Goal: Task Accomplishment & Management: Complete application form

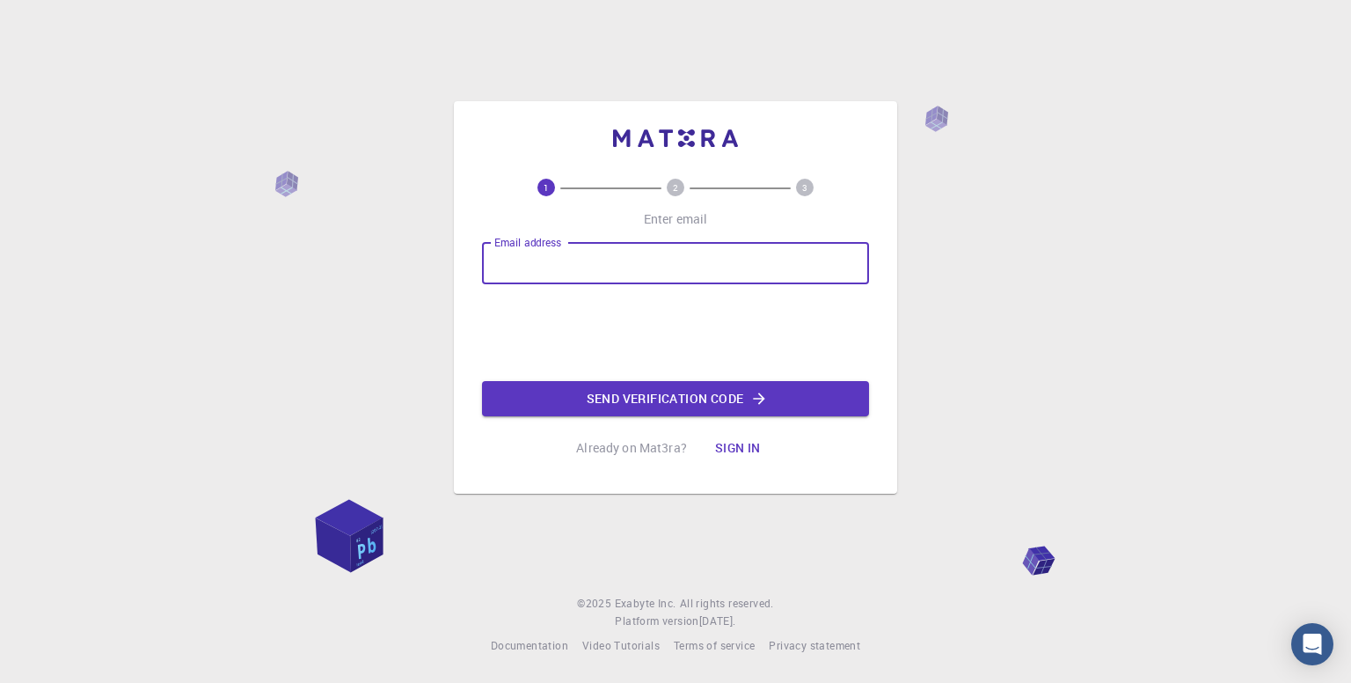
type input "[EMAIL_ADDRESS][DOMAIN_NAME]"
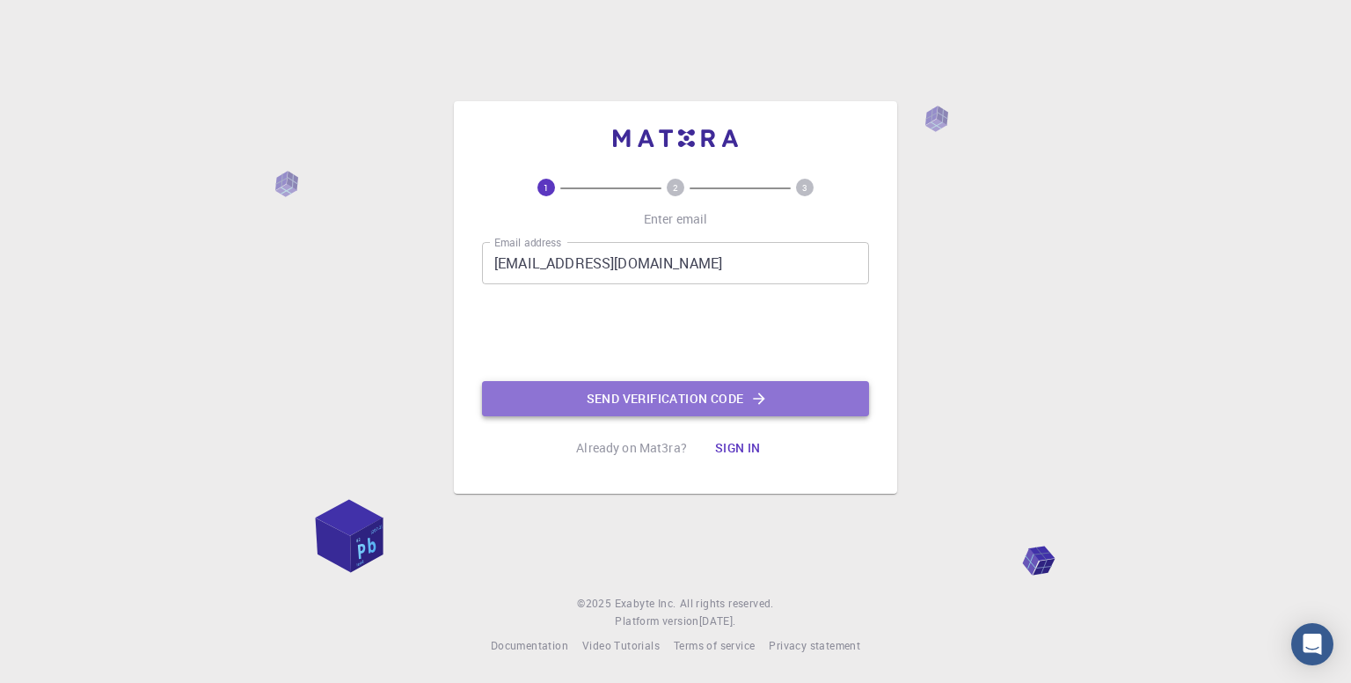
click at [599, 399] on button "Send verification code" at bounding box center [675, 398] width 387 height 35
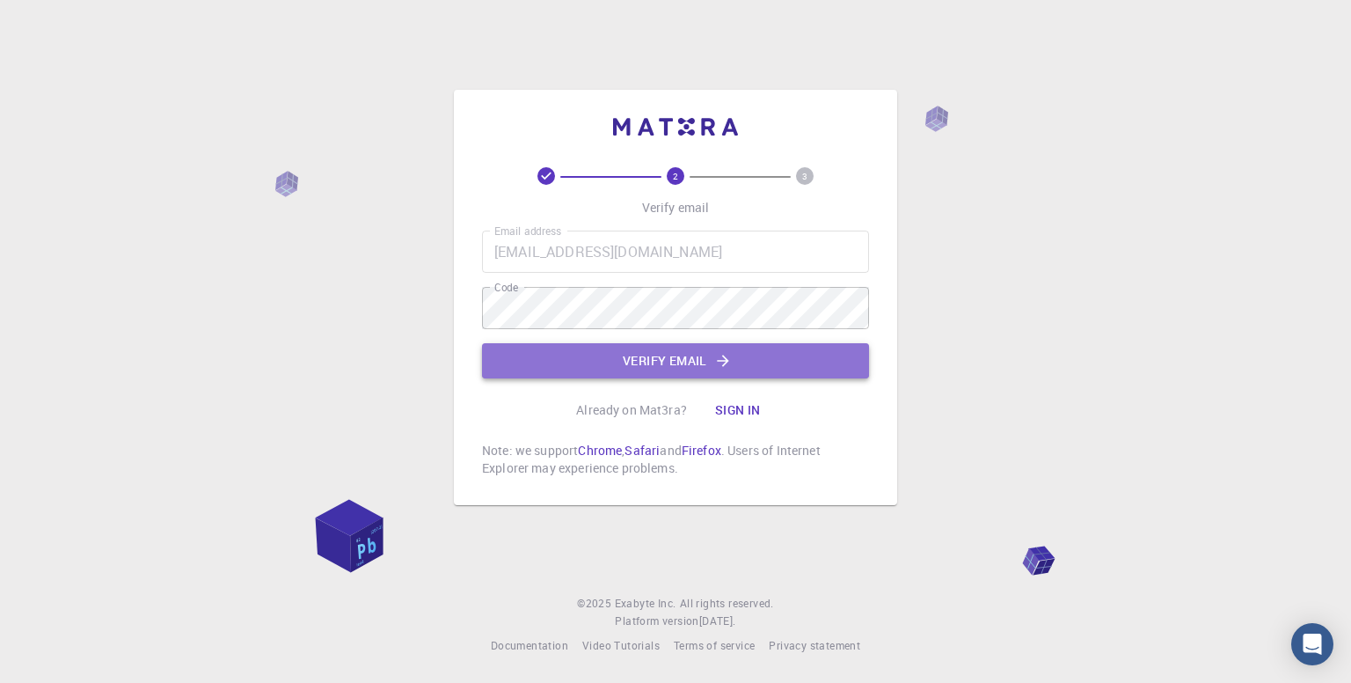
click at [629, 355] on button "Verify email" at bounding box center [675, 360] width 387 height 35
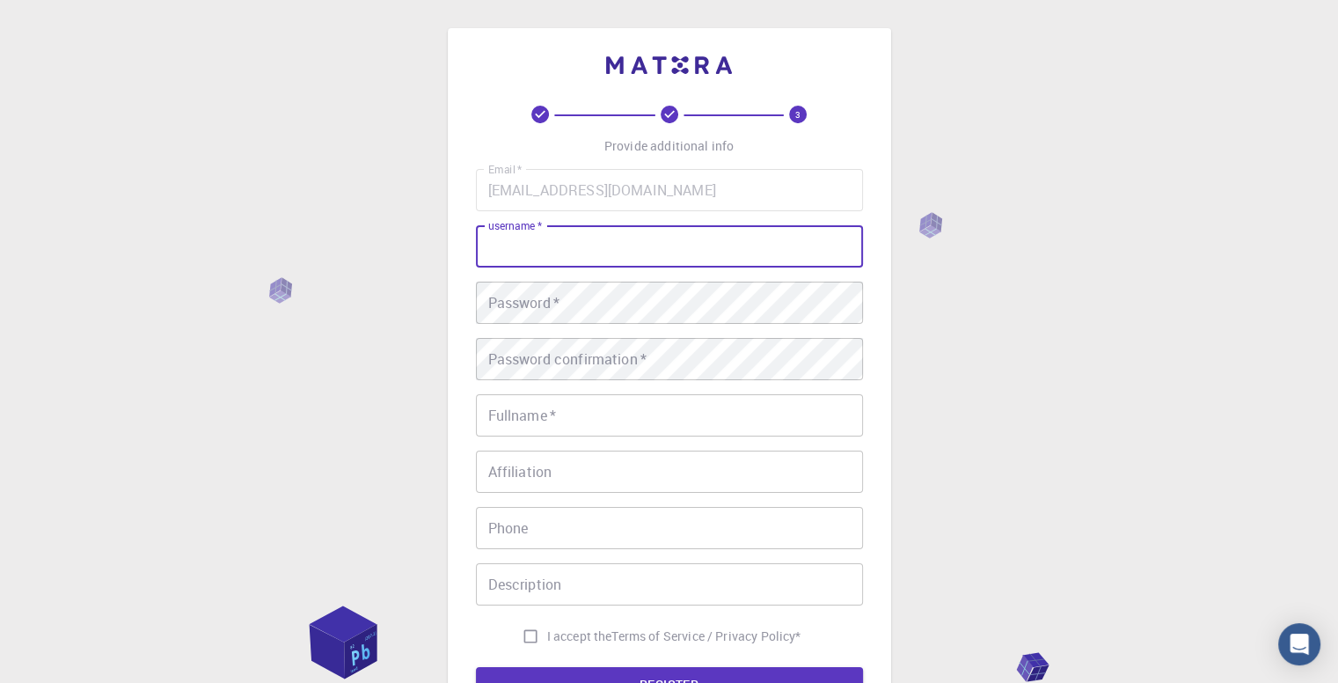
click at [538, 248] on input "username   *" at bounding box center [669, 246] width 387 height 42
type input "mahbirmaheen"
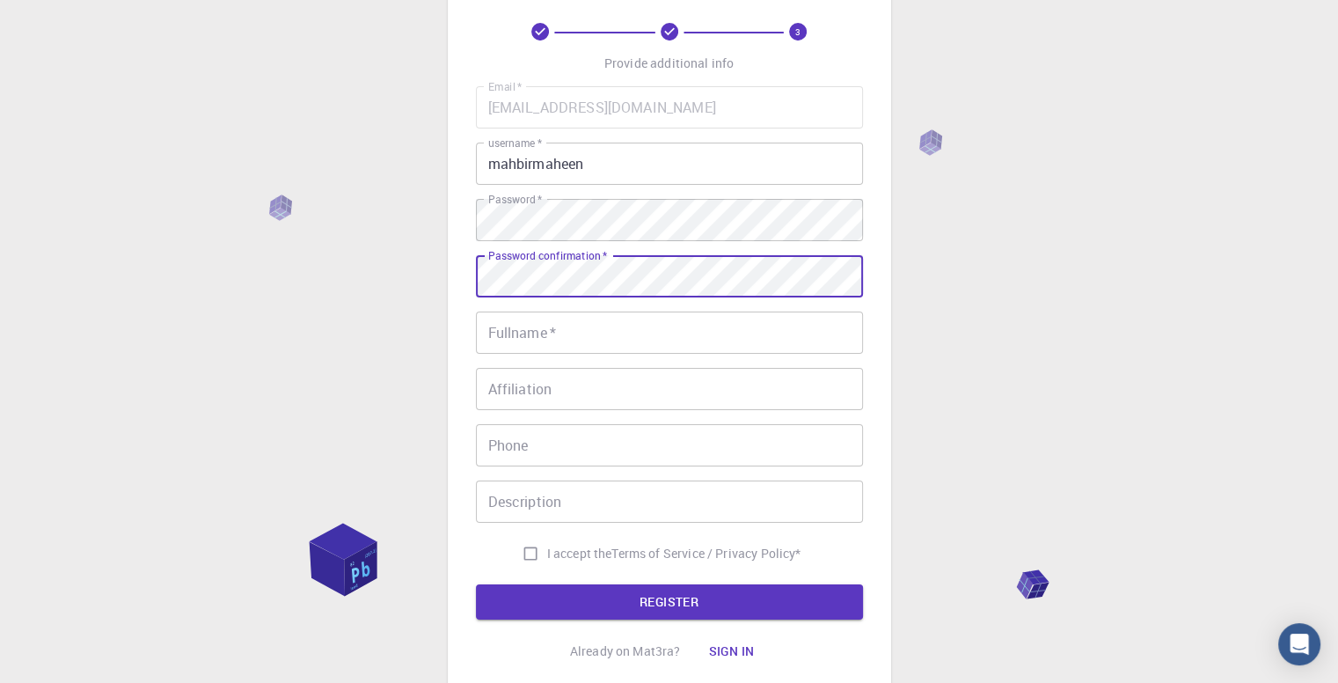
scroll to position [94, 0]
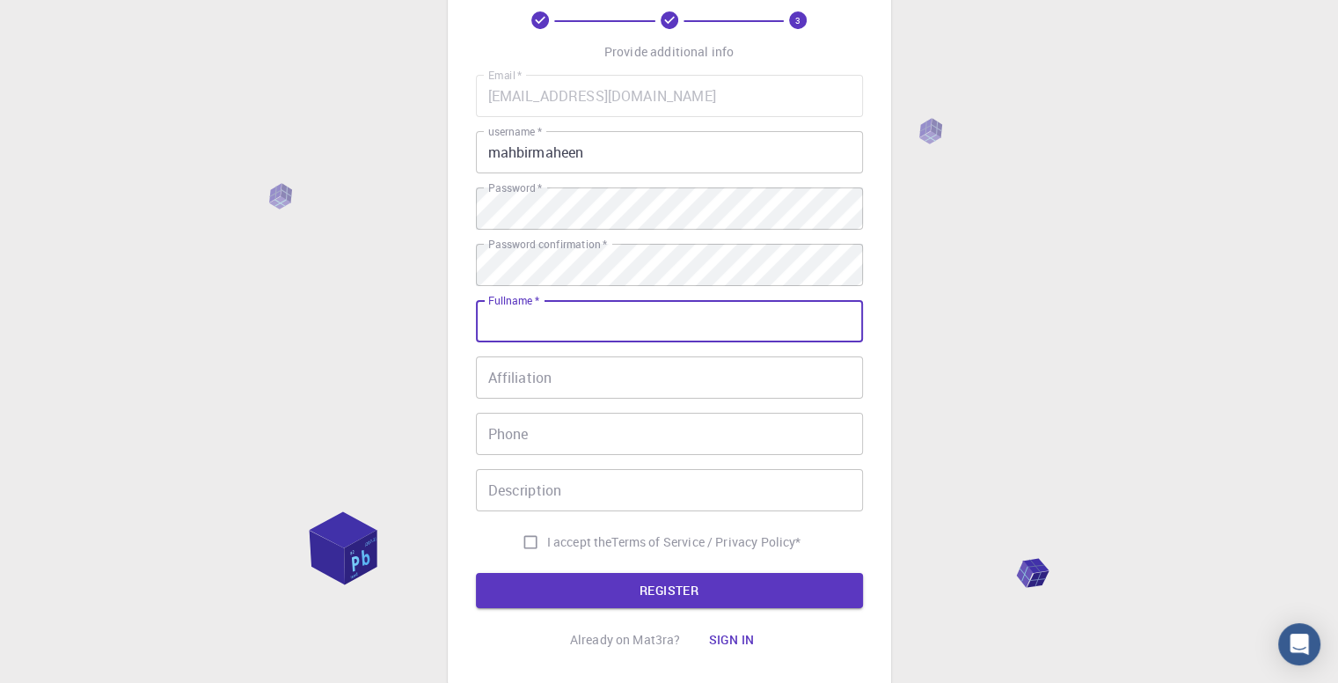
click at [554, 323] on input "Fullname   *" at bounding box center [669, 321] width 387 height 42
type input "[PERSON_NAME] [PERSON_NAME]"
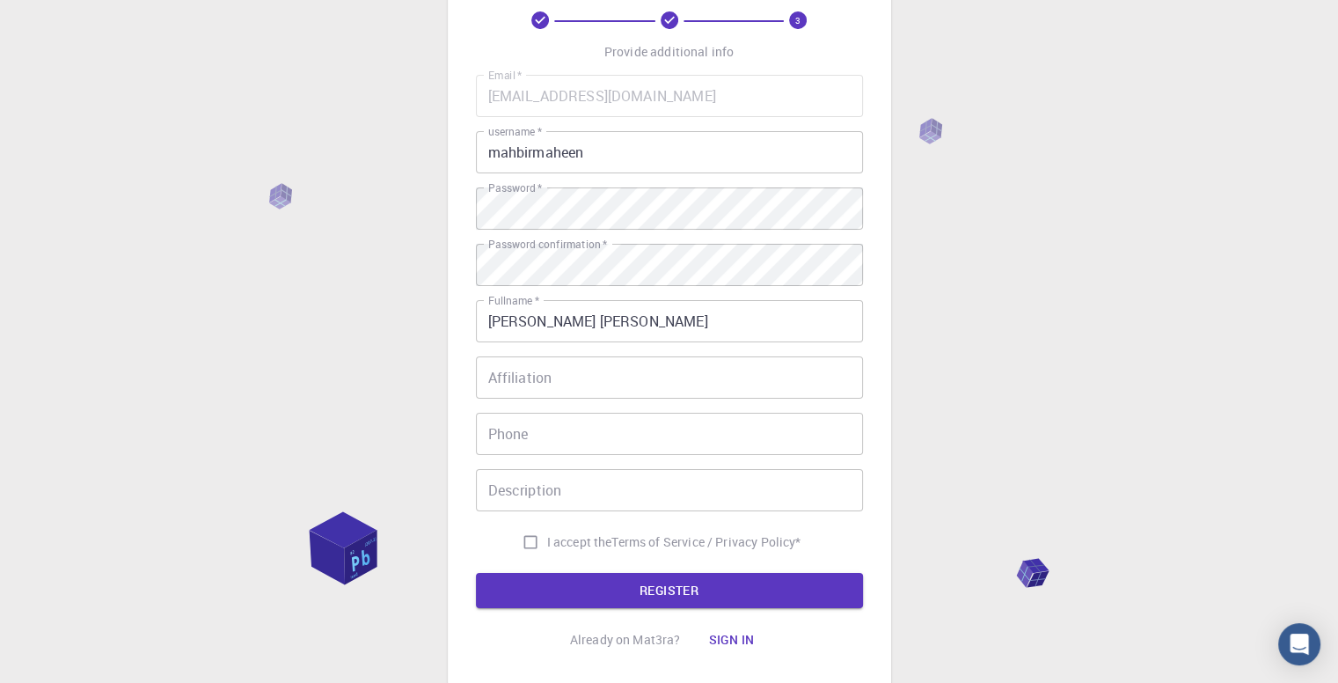
click at [325, 378] on div "3 Provide additional info Email   * [EMAIL_ADDRESS][DOMAIN_NAME] Email   * user…" at bounding box center [669, 354] width 1338 height 896
click at [524, 541] on input "I accept the Terms of Service / Privacy Policy *" at bounding box center [530, 541] width 33 height 33
checkbox input "true"
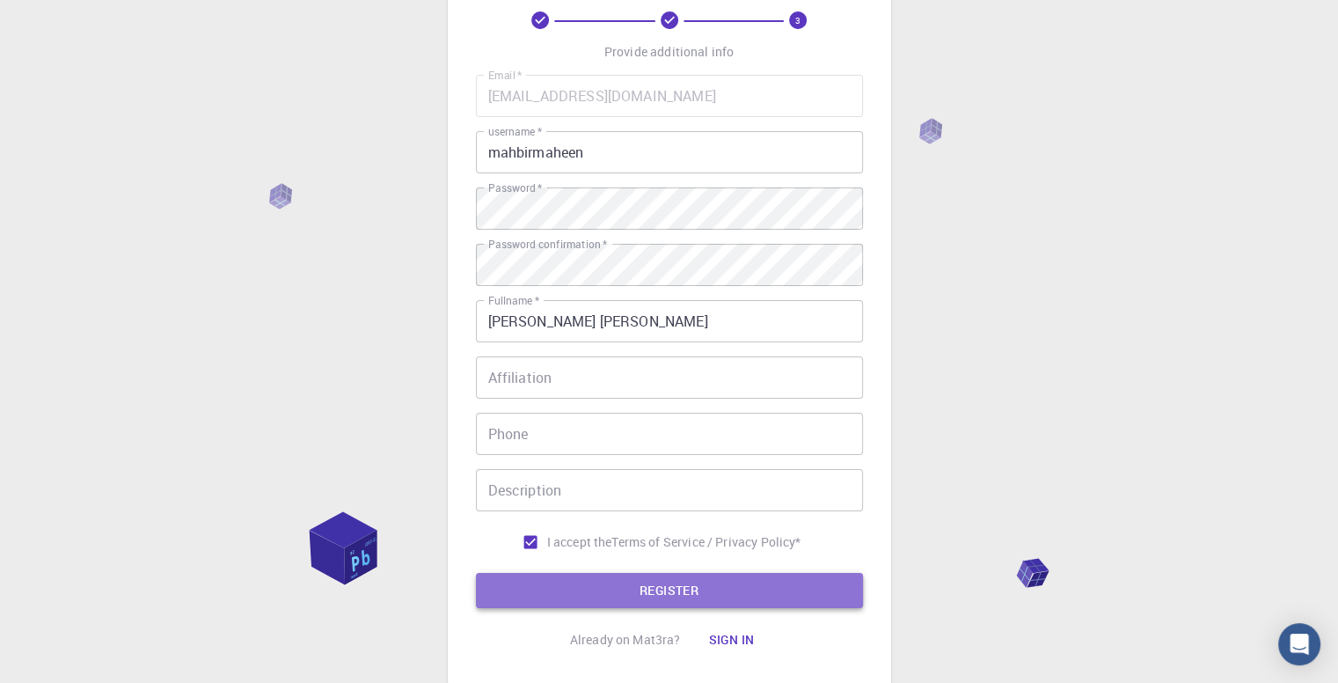
click at [611, 582] on button "REGISTER" at bounding box center [669, 590] width 387 height 35
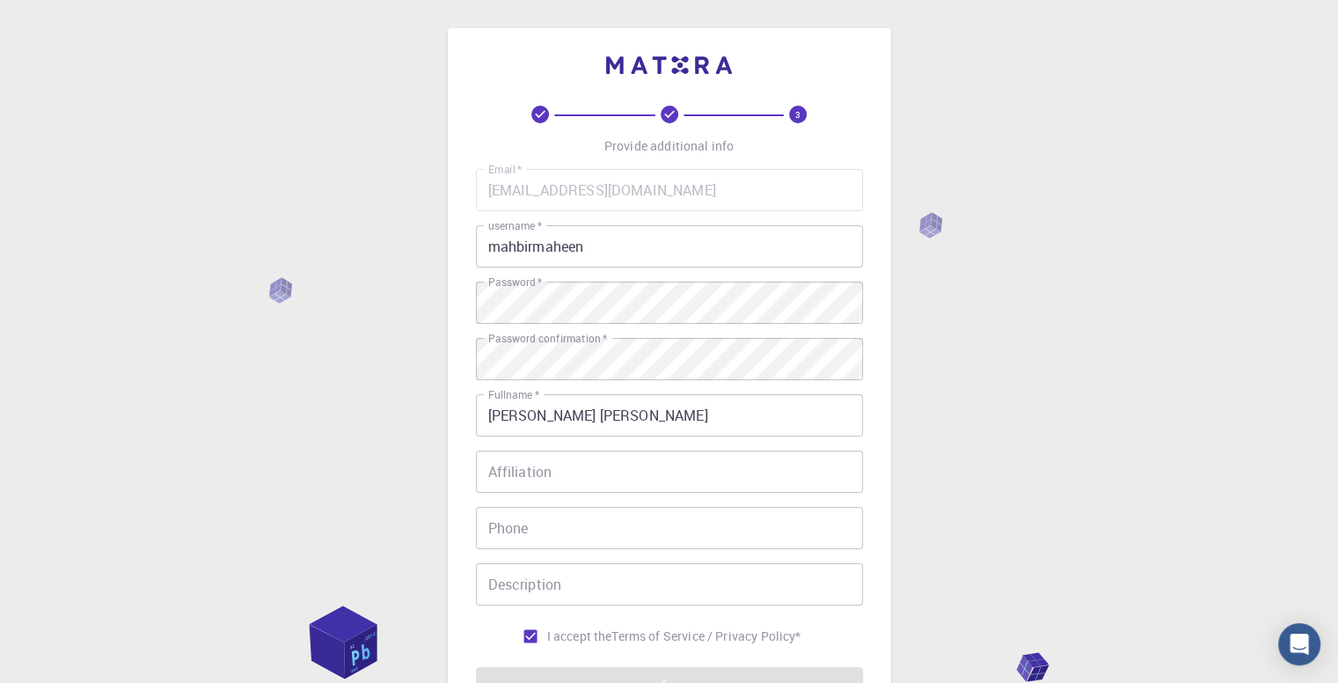
scroll to position [212, 0]
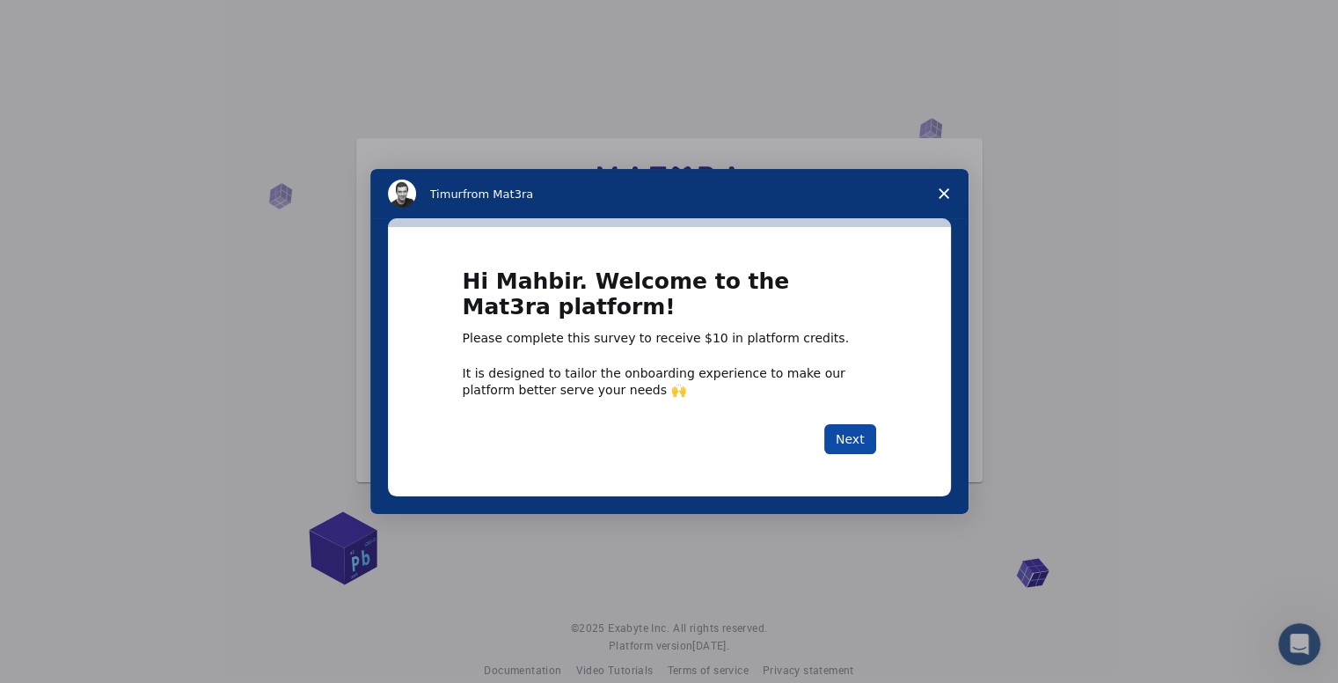
click at [850, 435] on button "Next" at bounding box center [850, 439] width 52 height 30
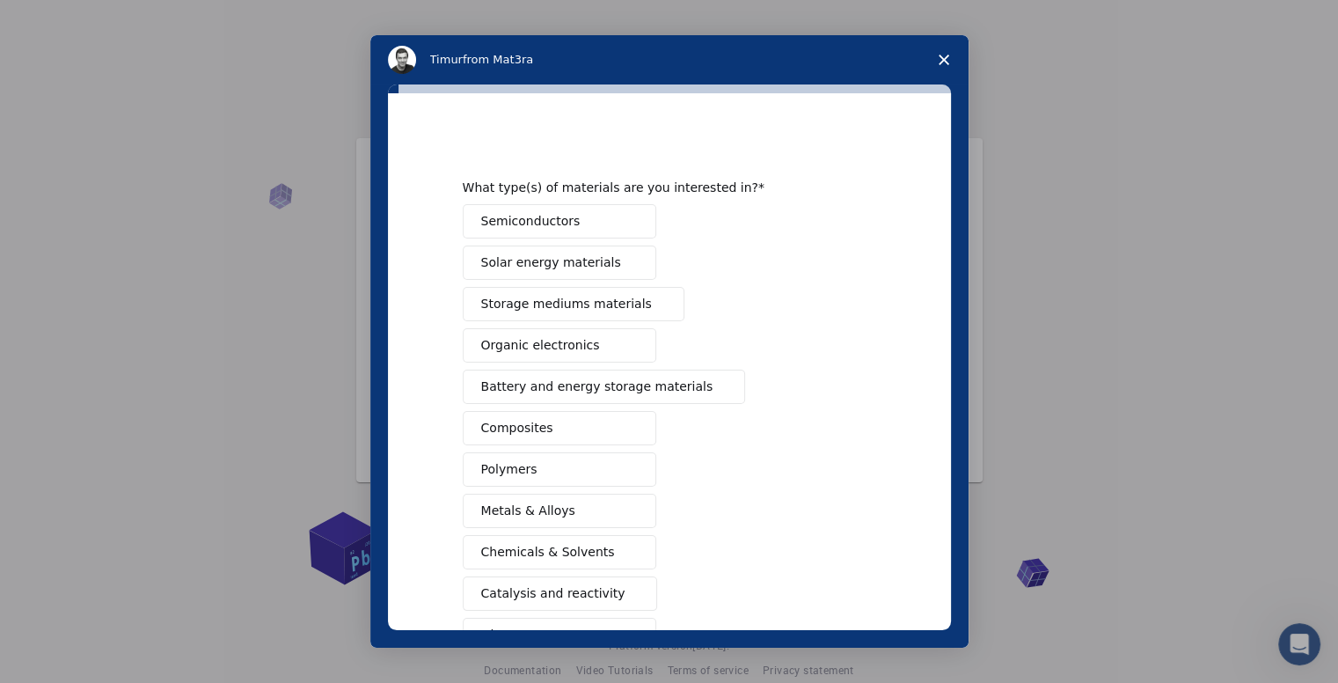
click at [584, 260] on span "Solar energy materials" at bounding box center [551, 262] width 140 height 18
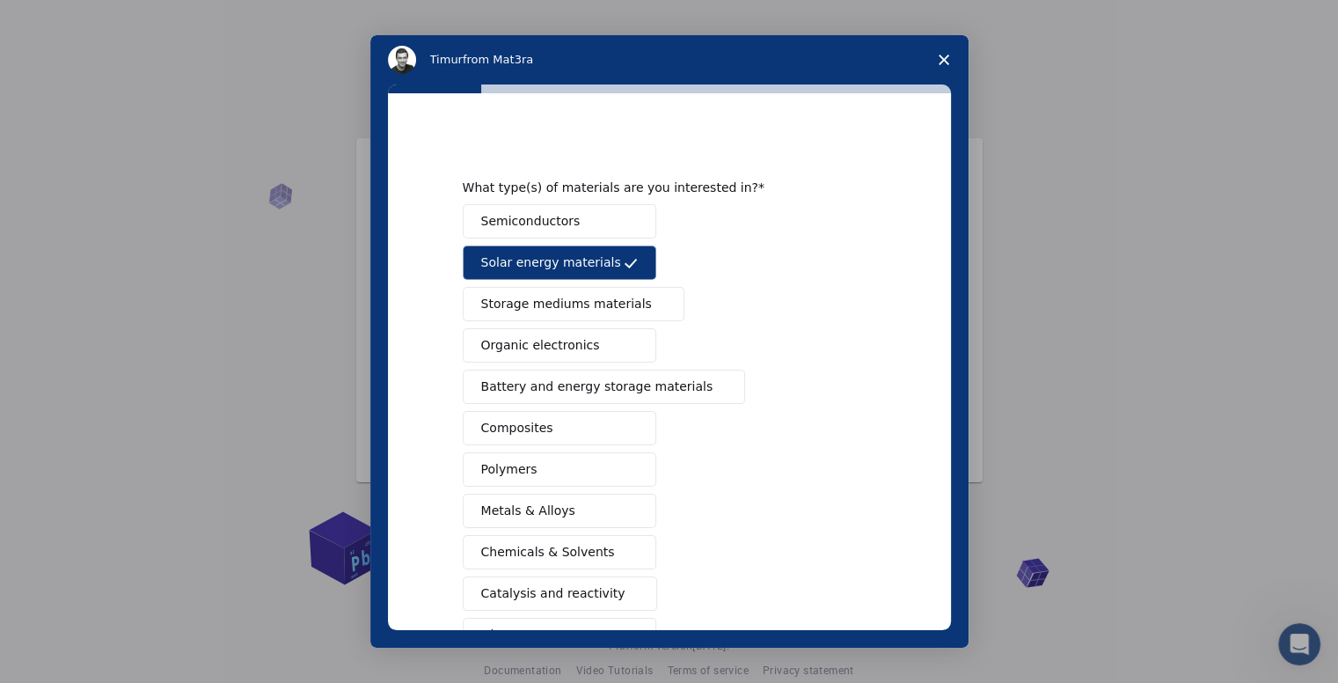
click at [570, 223] on button "Semiconductors" at bounding box center [560, 221] width 194 height 34
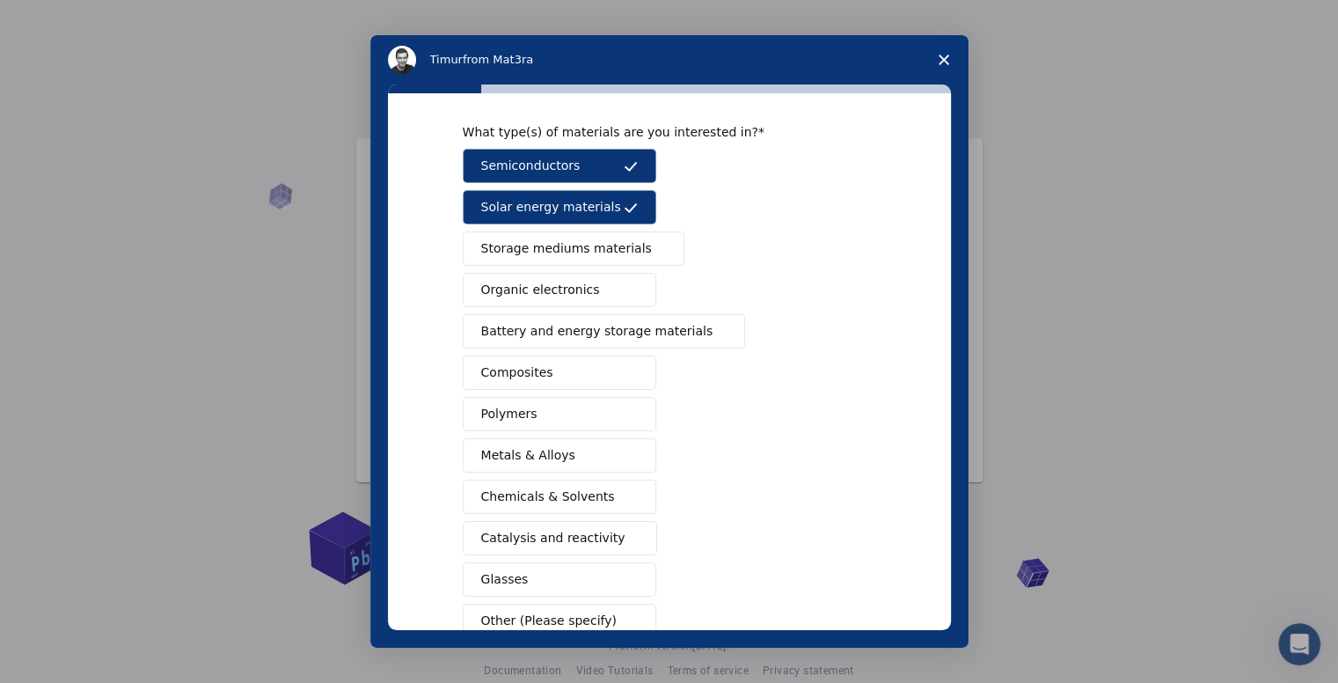
scroll to position [56, 0]
click at [635, 325] on span "Battery and energy storage materials" at bounding box center [597, 330] width 232 height 18
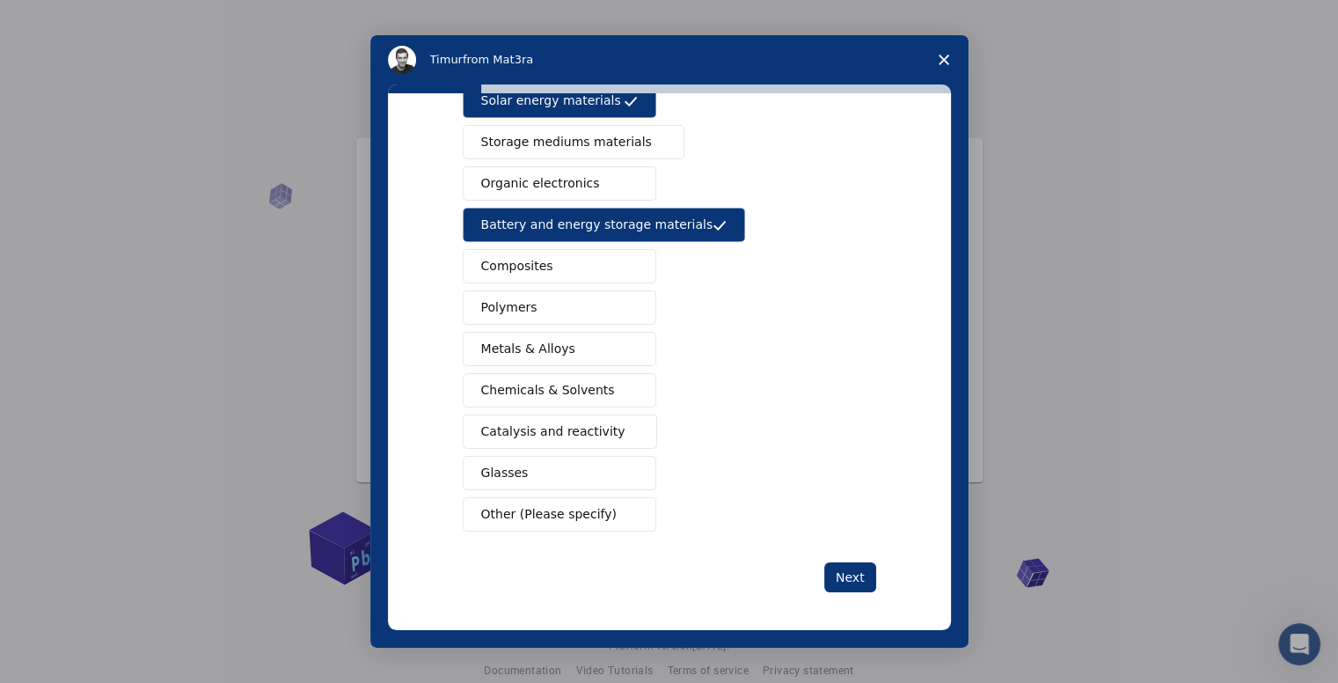
scroll to position [25, 0]
click at [542, 349] on span "Metals & Alloys" at bounding box center [528, 349] width 94 height 18
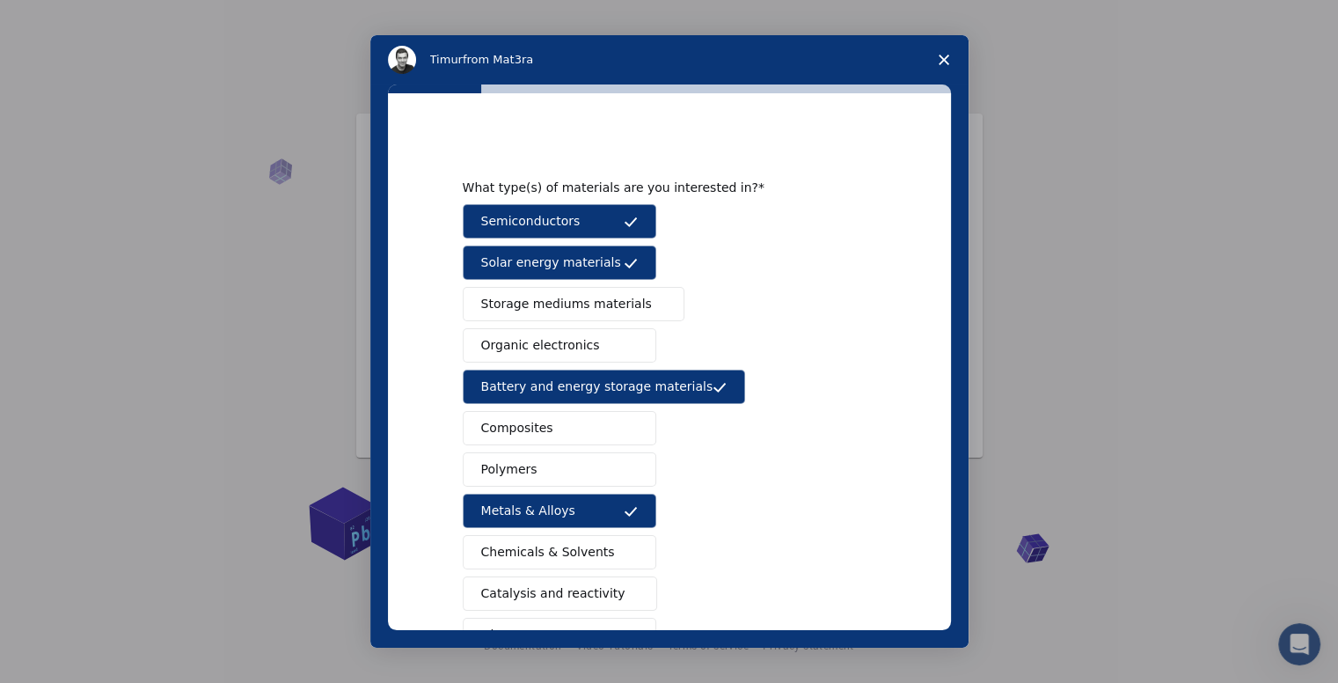
scroll to position [162, 0]
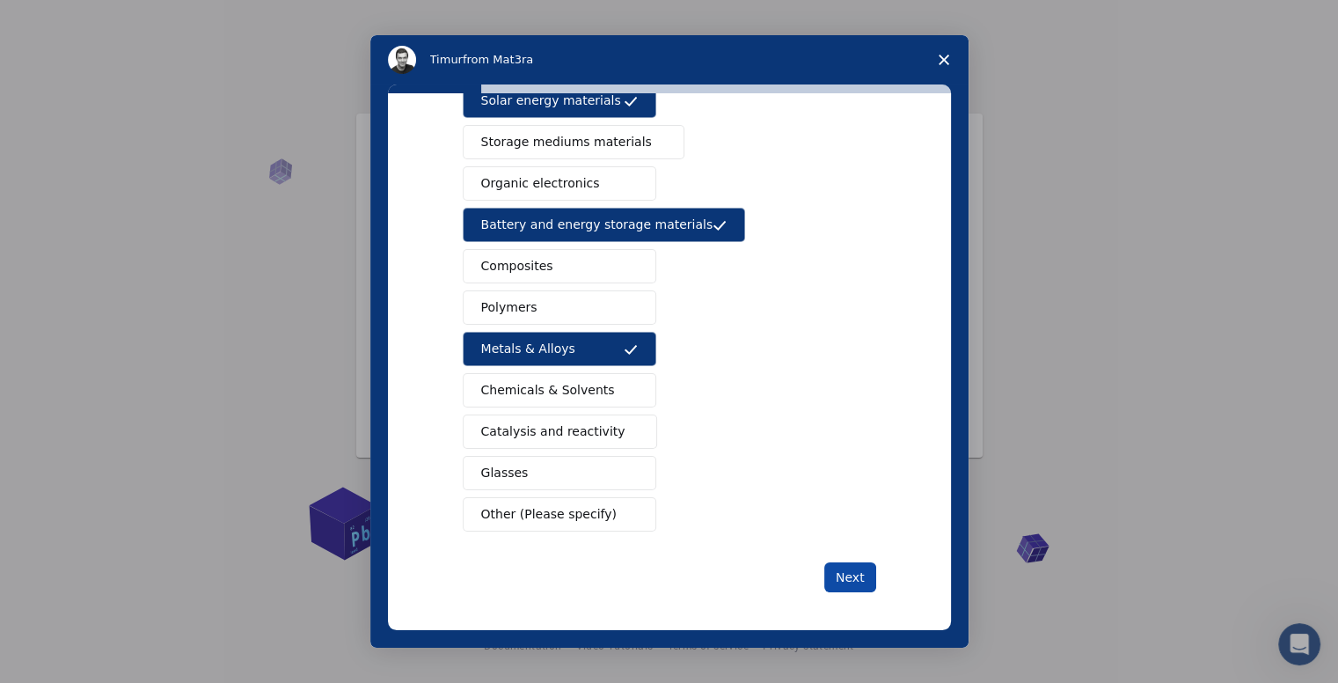
click at [843, 585] on button "Next" at bounding box center [850, 577] width 52 height 30
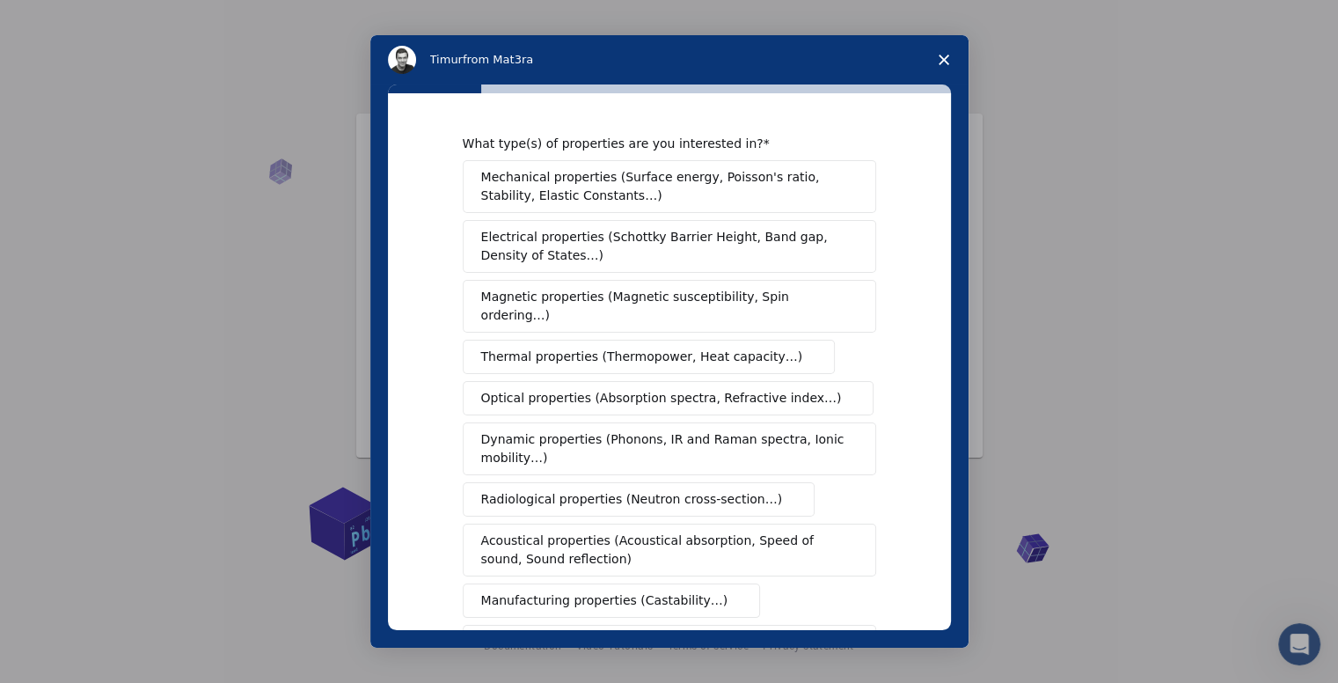
click at [657, 196] on span "Mechanical properties (Surface energy, Poisson's ratio, Stability, Elastic Cons…" at bounding box center [664, 186] width 367 height 37
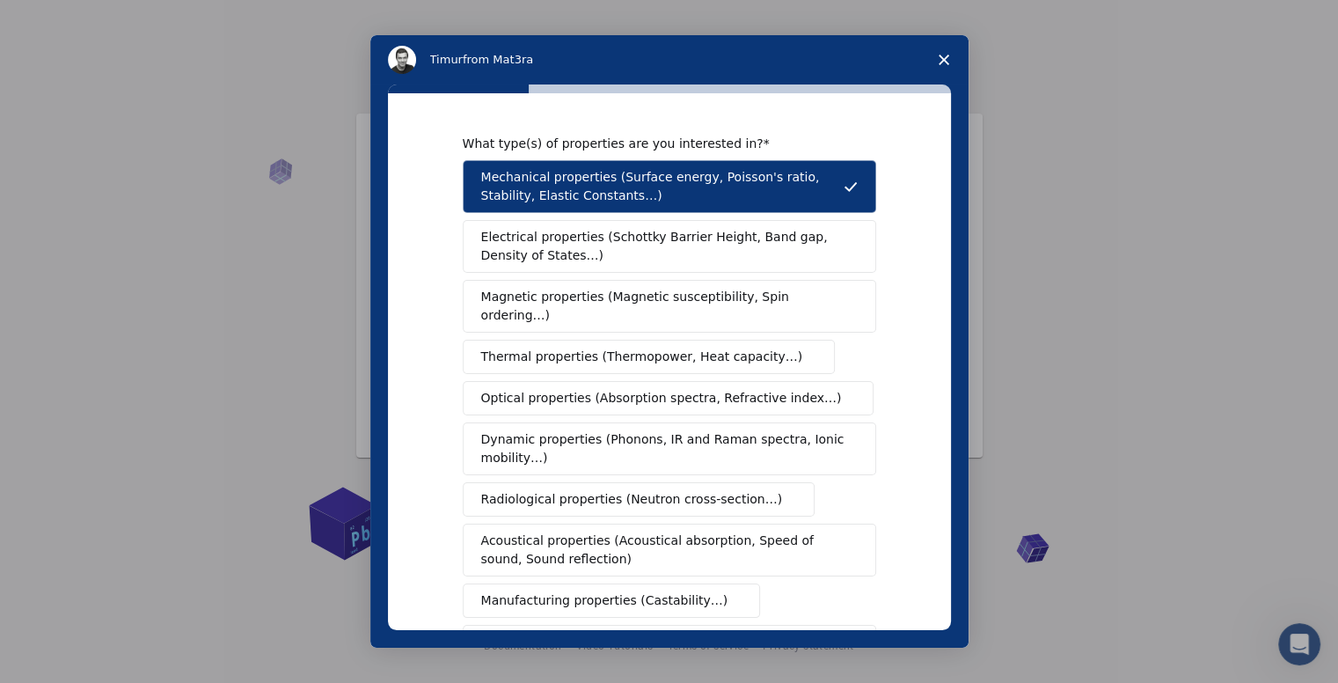
click at [647, 245] on span "Electrical properties (Schottky Barrier Height, Band gap, Density of States…)" at bounding box center [664, 246] width 366 height 37
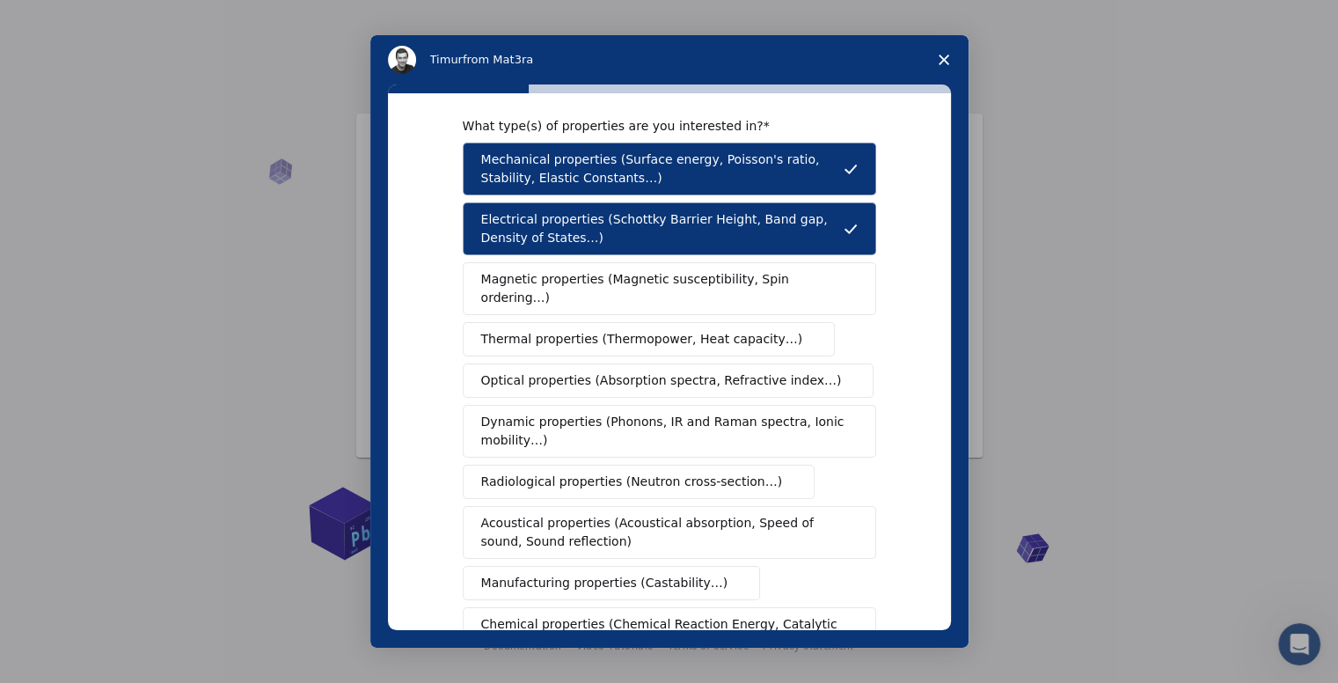
scroll to position [14, 0]
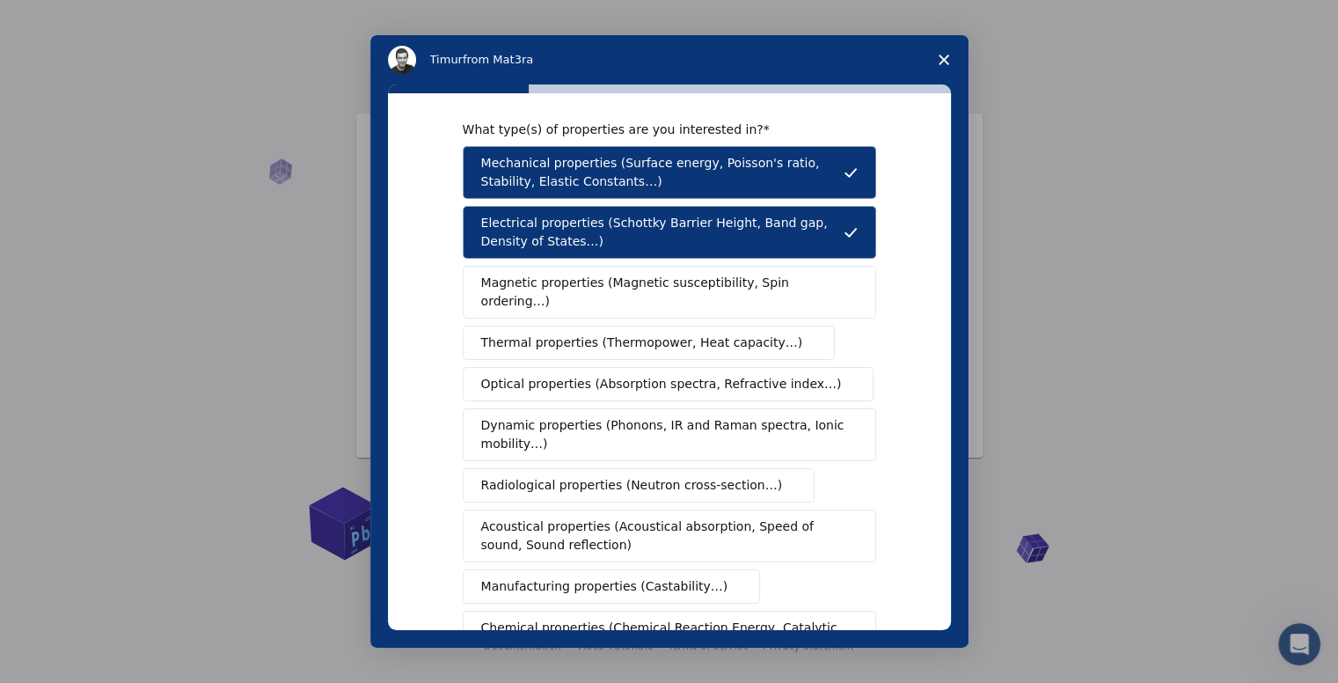
click at [561, 278] on span "Magnetic properties (Magnetic susceptibility, Spin ordering…)" at bounding box center [662, 292] width 363 height 37
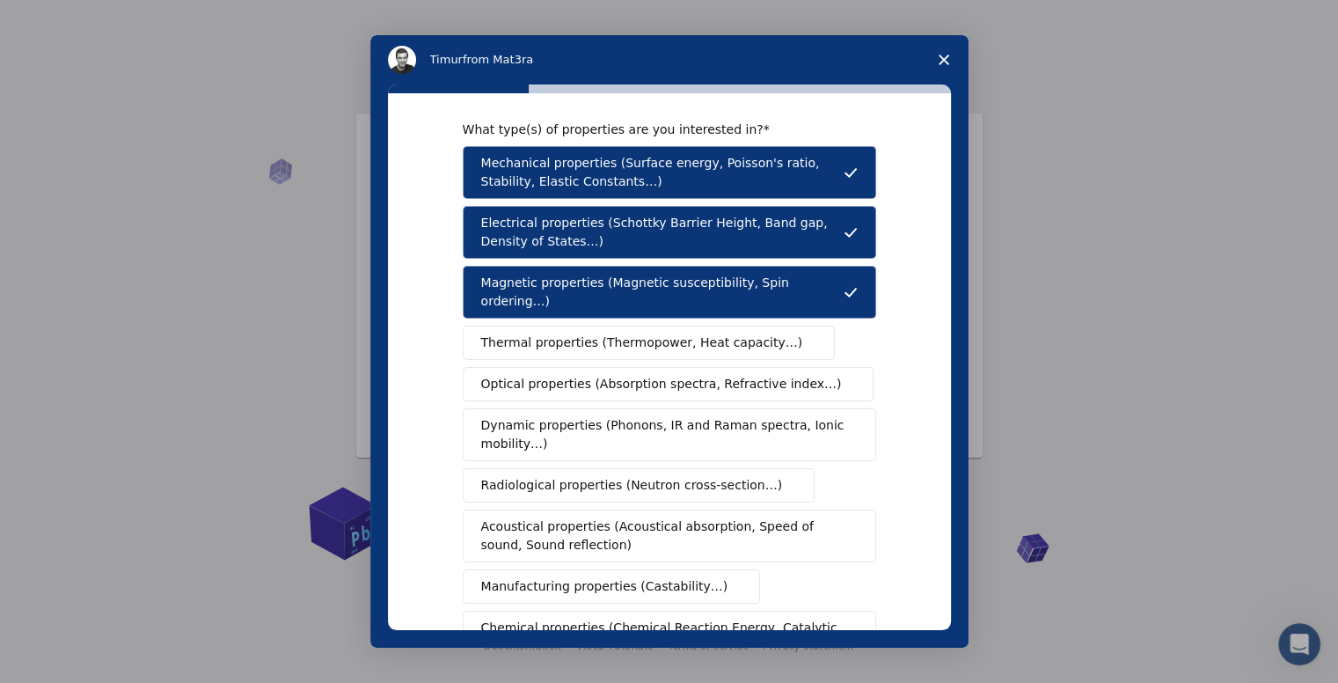
click at [575, 375] on span "Optical properties (Absorption spectra, Refractive index…)" at bounding box center [661, 384] width 361 height 18
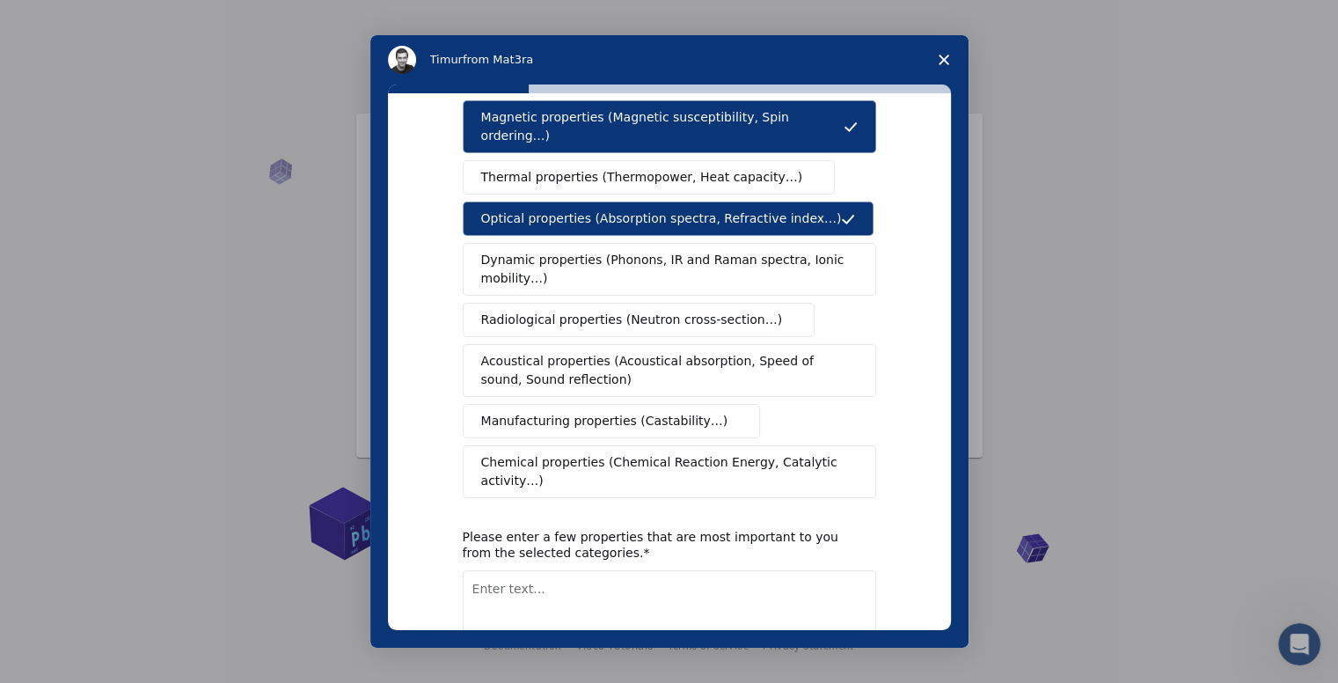
scroll to position [253, 0]
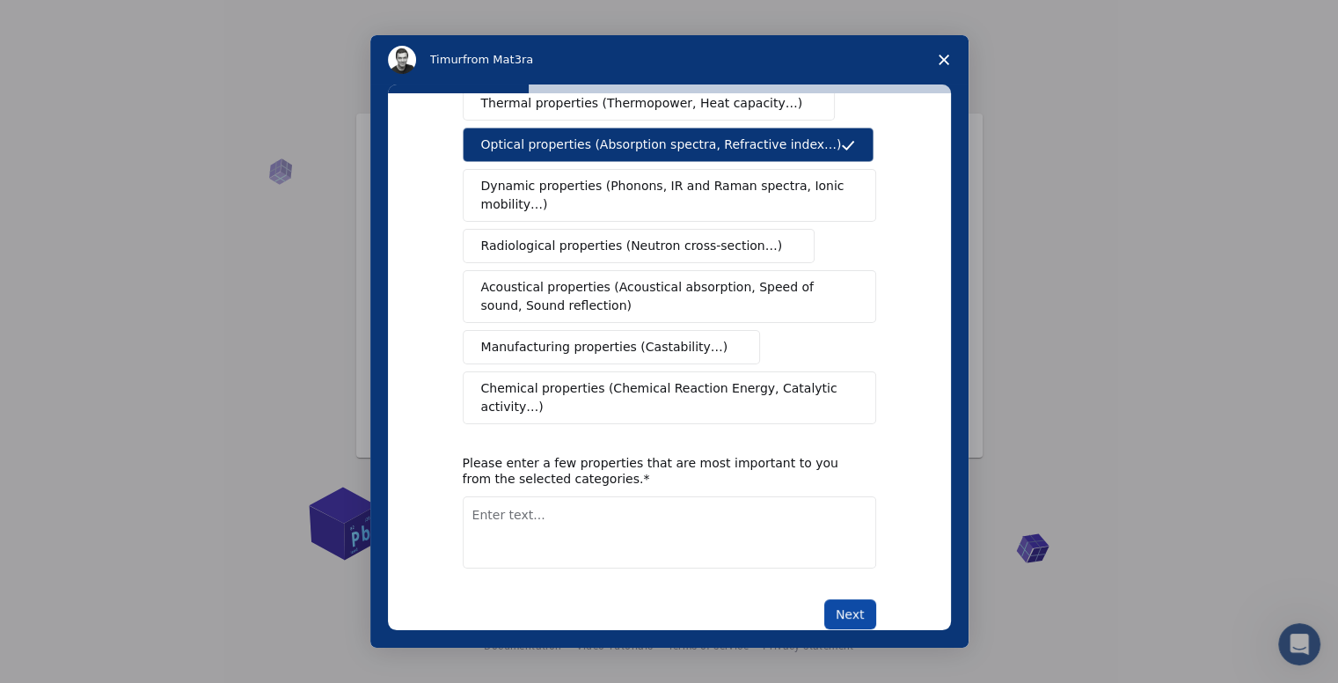
click at [848, 599] on button "Next" at bounding box center [850, 614] width 52 height 30
click at [721, 501] on textarea "Enter text..." at bounding box center [670, 532] width 414 height 72
type textarea "Strength, Toughness, Index"
click at [841, 599] on button "Next" at bounding box center [850, 614] width 52 height 30
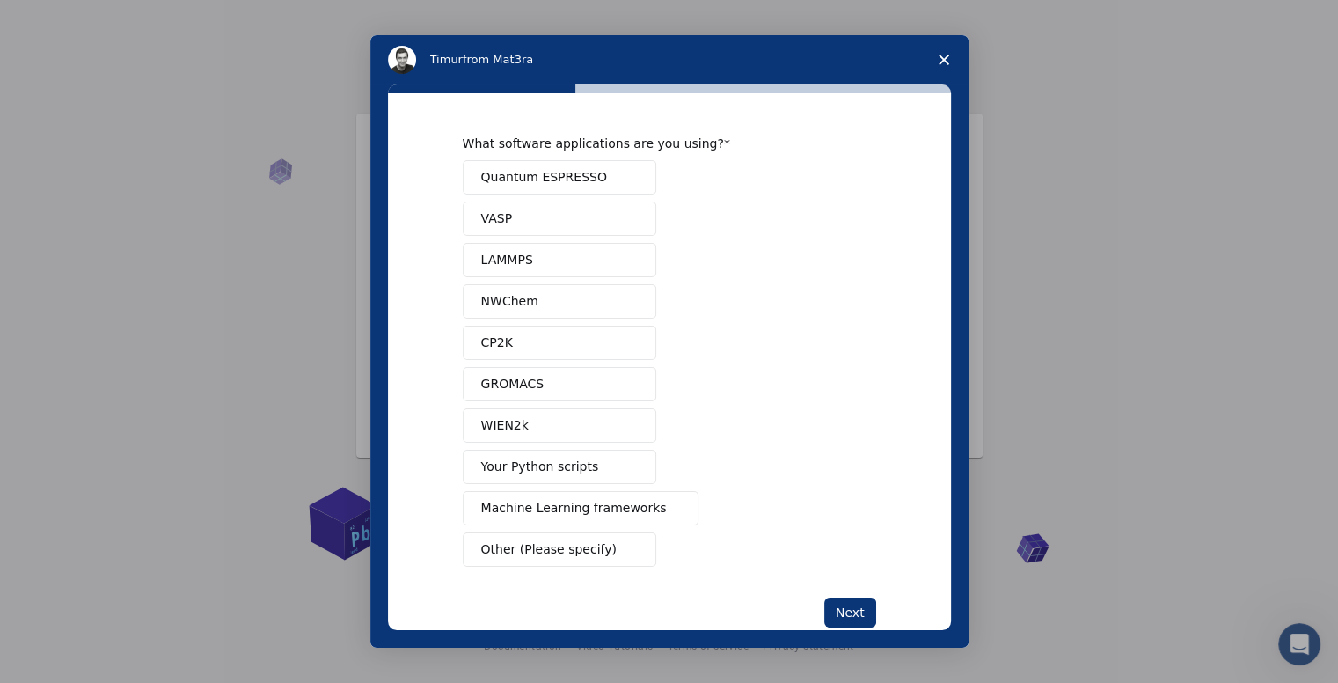
scroll to position [0, 0]
click at [524, 182] on span "Quantum ESPRESSO" at bounding box center [544, 177] width 126 height 18
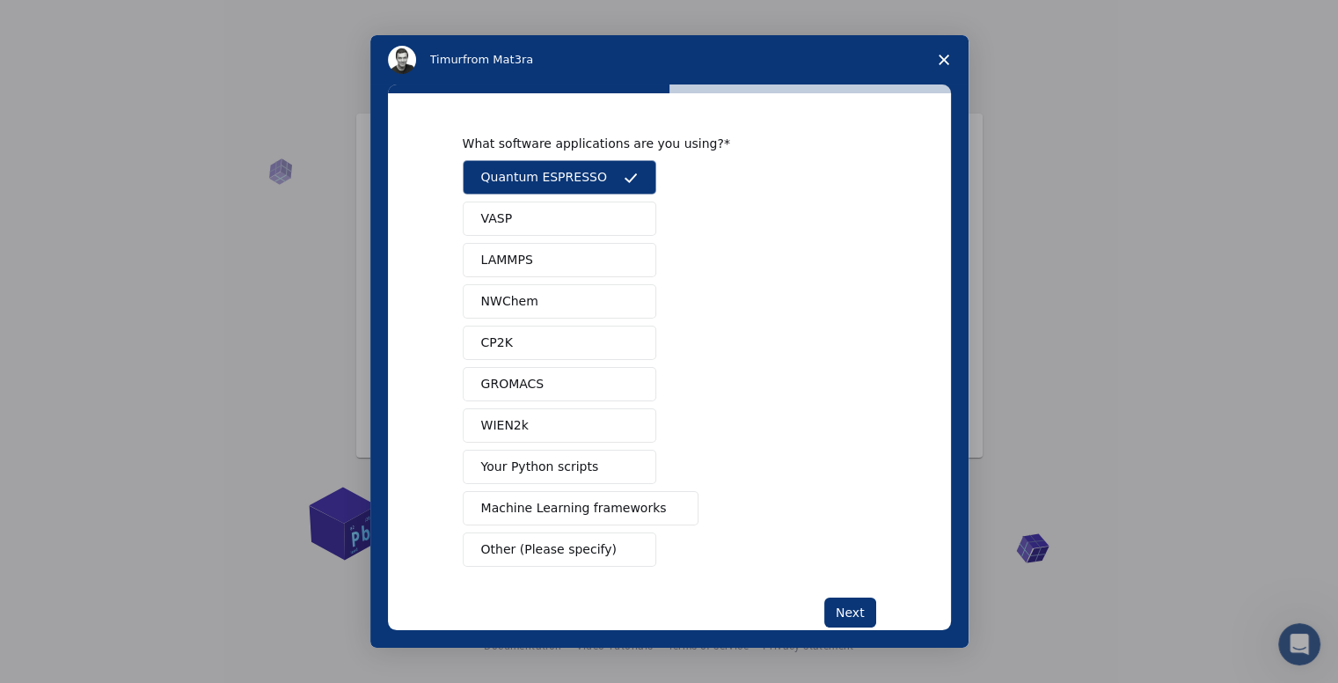
click at [506, 223] on button "VASP" at bounding box center [560, 218] width 194 height 34
click at [507, 256] on span "LAMMPS" at bounding box center [507, 260] width 52 height 18
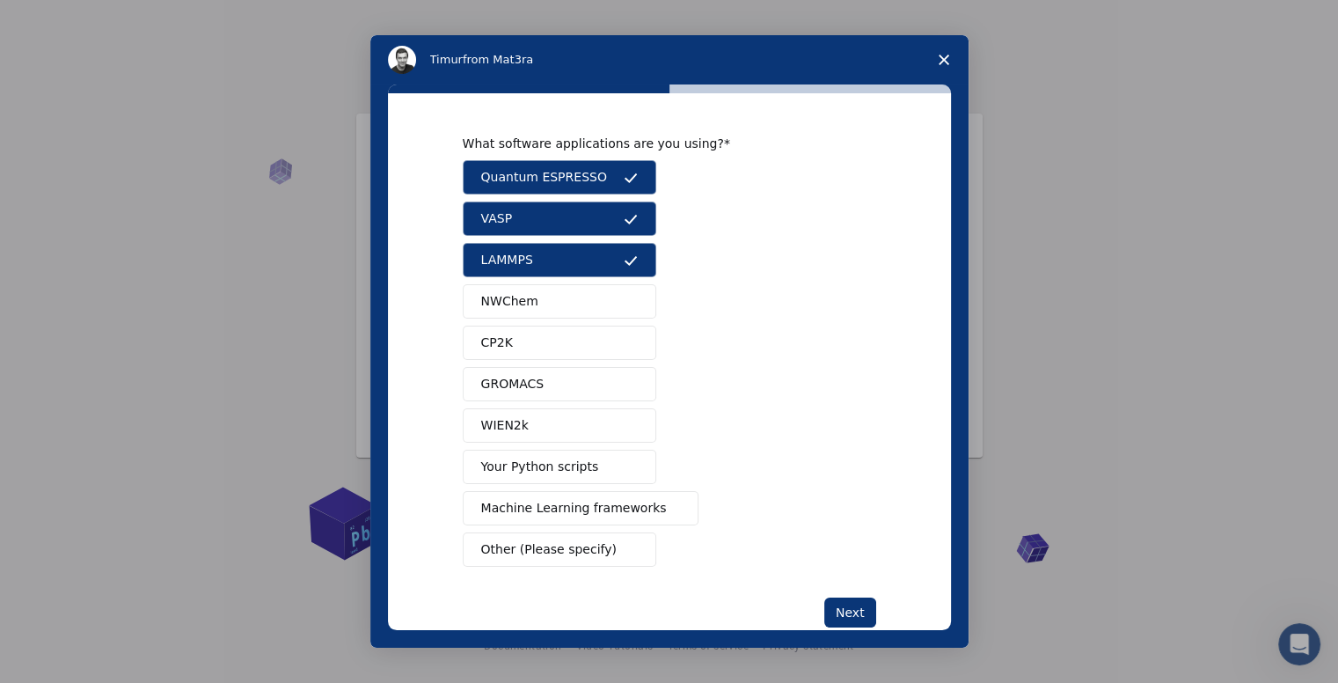
scroll to position [35, 0]
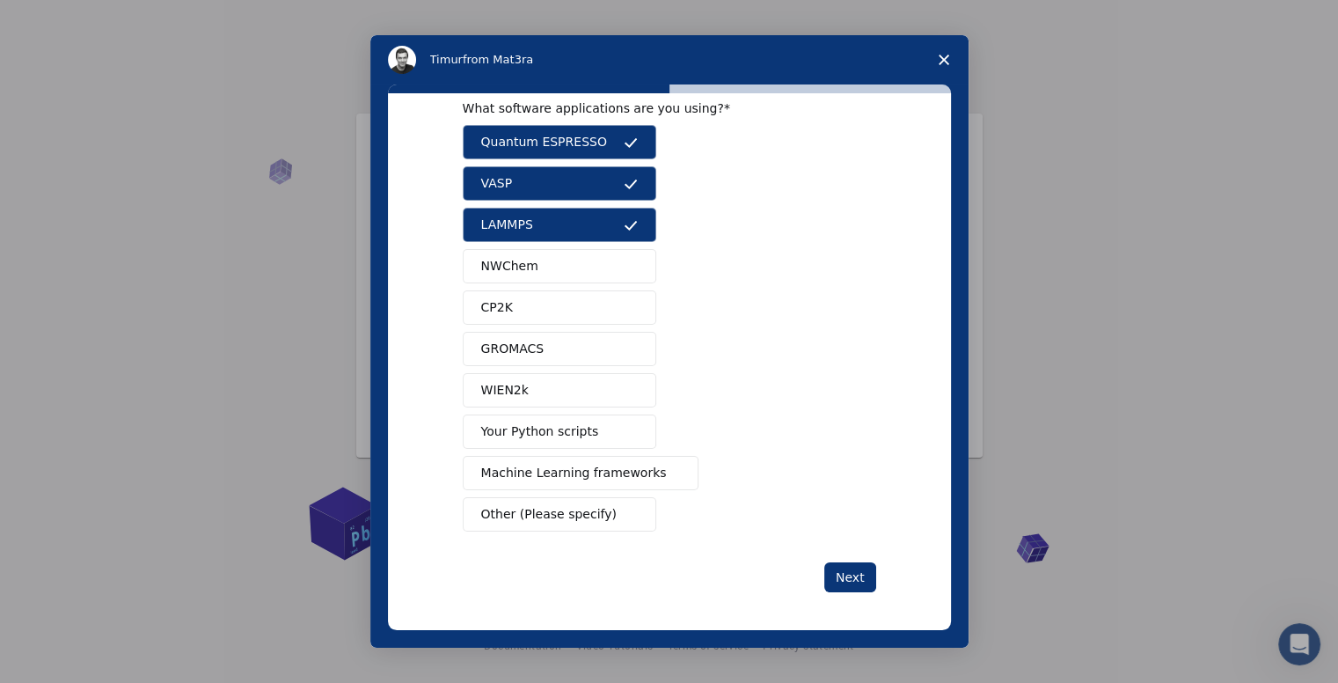
click at [538, 428] on span "Your Python scripts" at bounding box center [540, 431] width 118 height 18
click at [553, 470] on span "Machine Learning frameworks" at bounding box center [574, 473] width 186 height 18
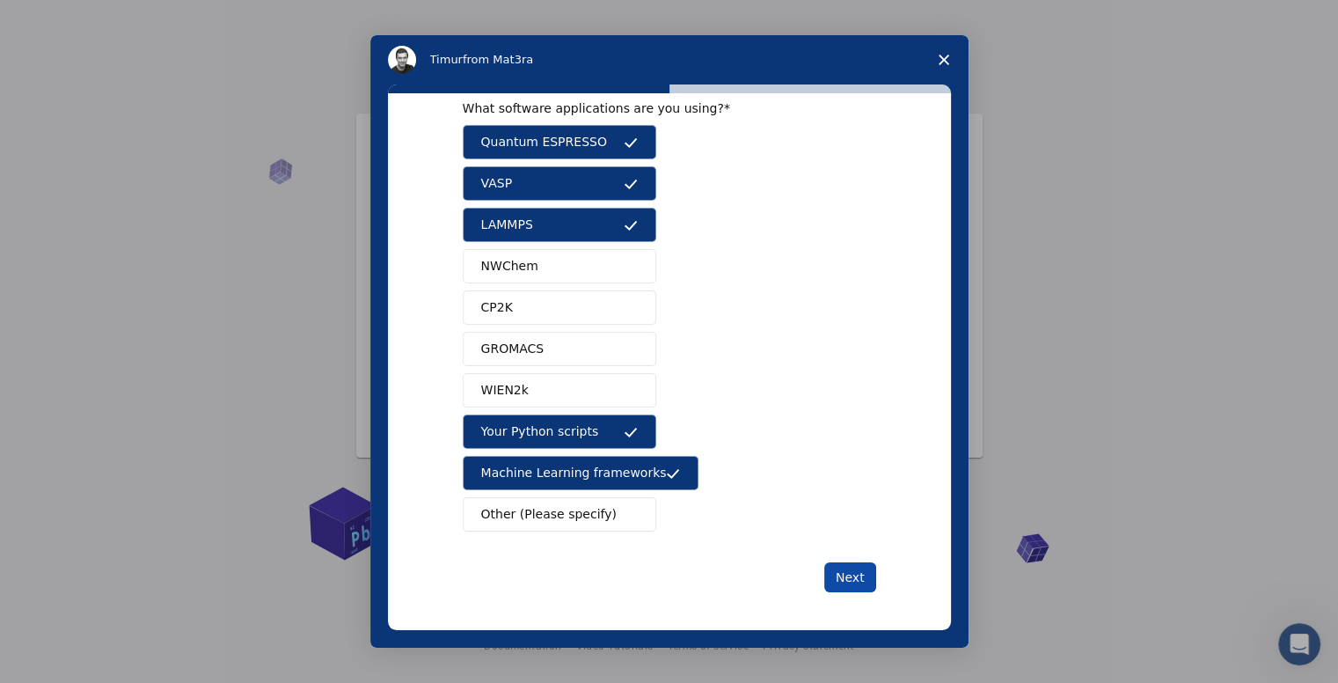
click at [845, 567] on button "Next" at bounding box center [850, 577] width 52 height 30
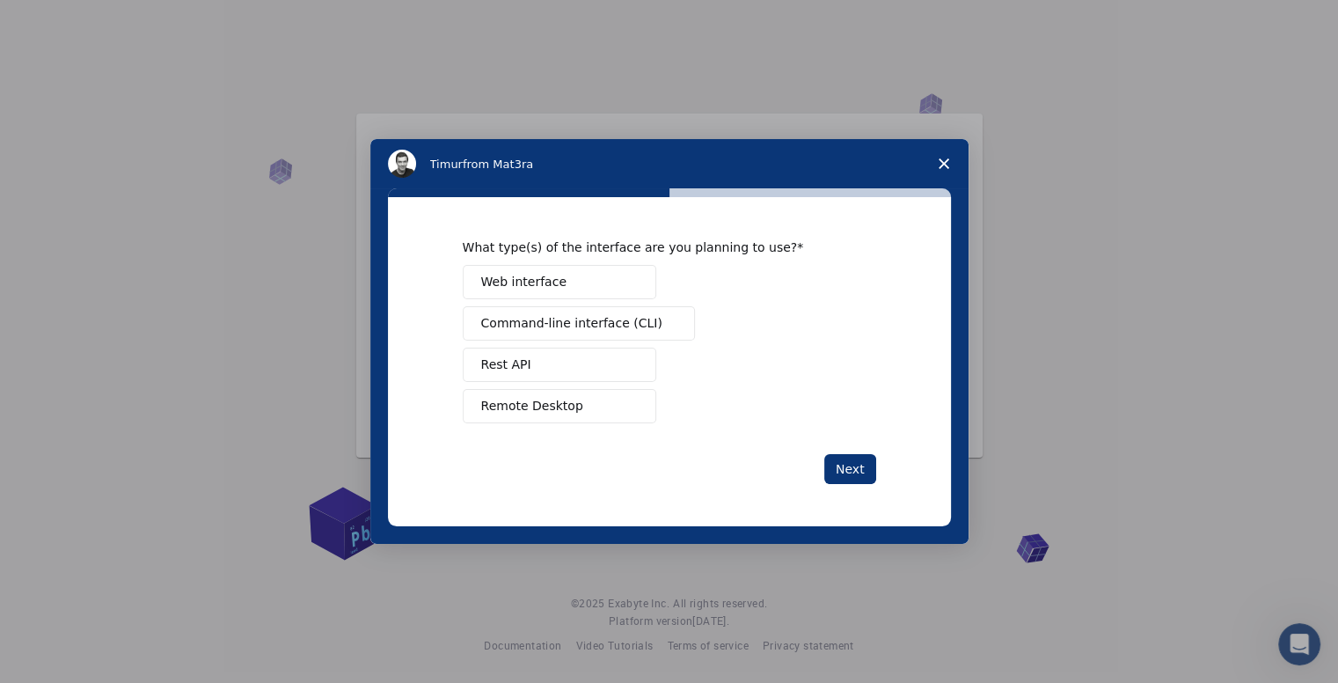
scroll to position [0, 0]
click at [559, 275] on button "Web interface" at bounding box center [560, 282] width 194 height 34
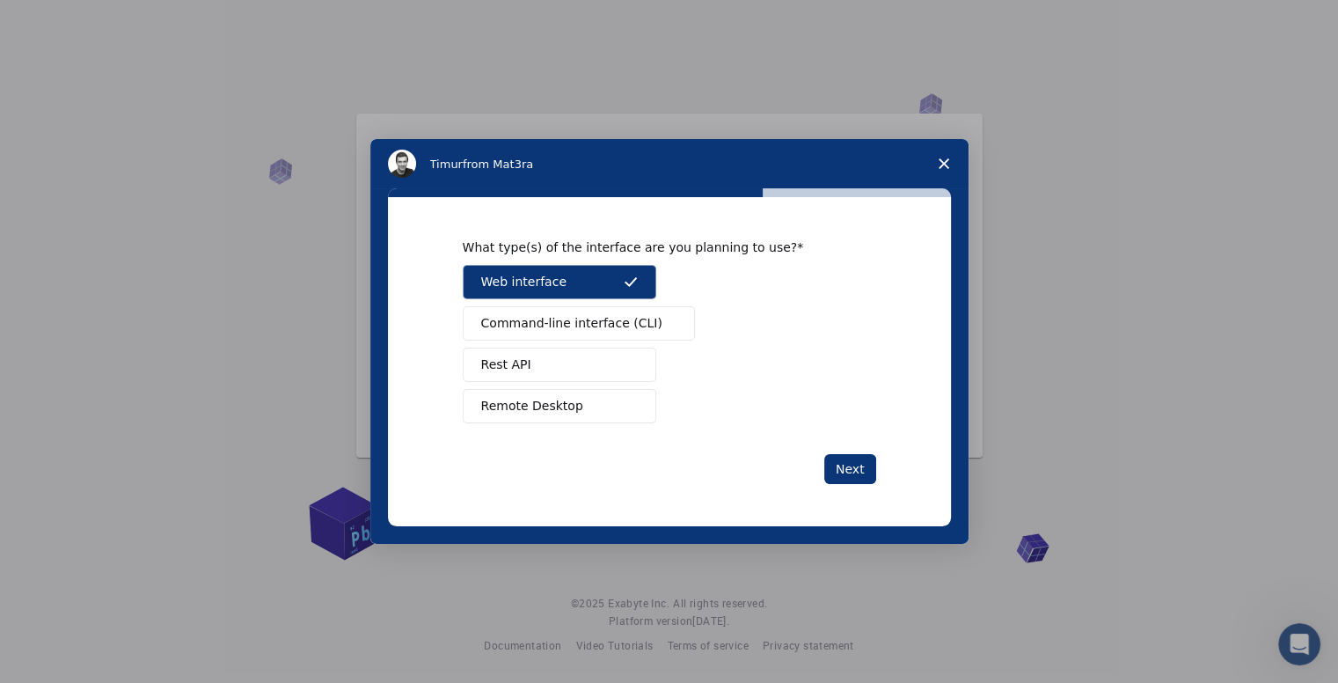
click at [553, 325] on span "Command-line interface (CLI)" at bounding box center [571, 323] width 181 height 18
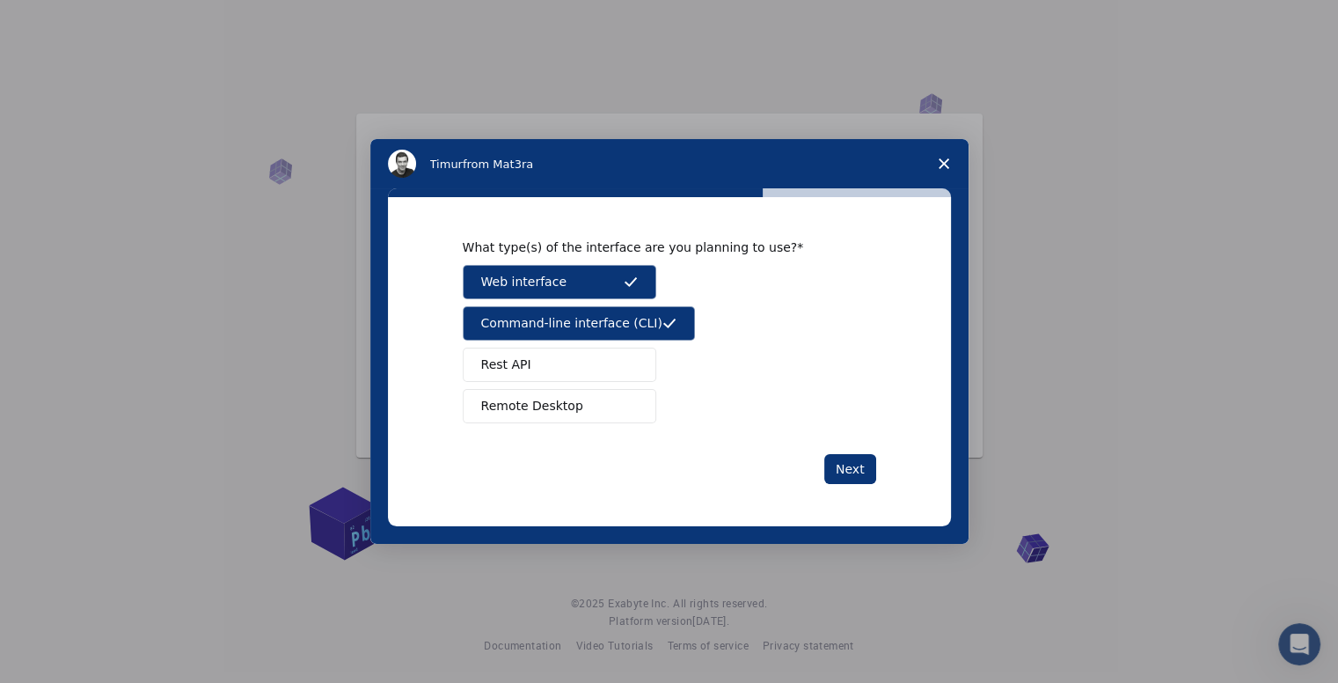
click at [559, 368] on button "Rest API" at bounding box center [560, 365] width 194 height 34
click at [560, 392] on button "Remote Desktop" at bounding box center [560, 406] width 194 height 34
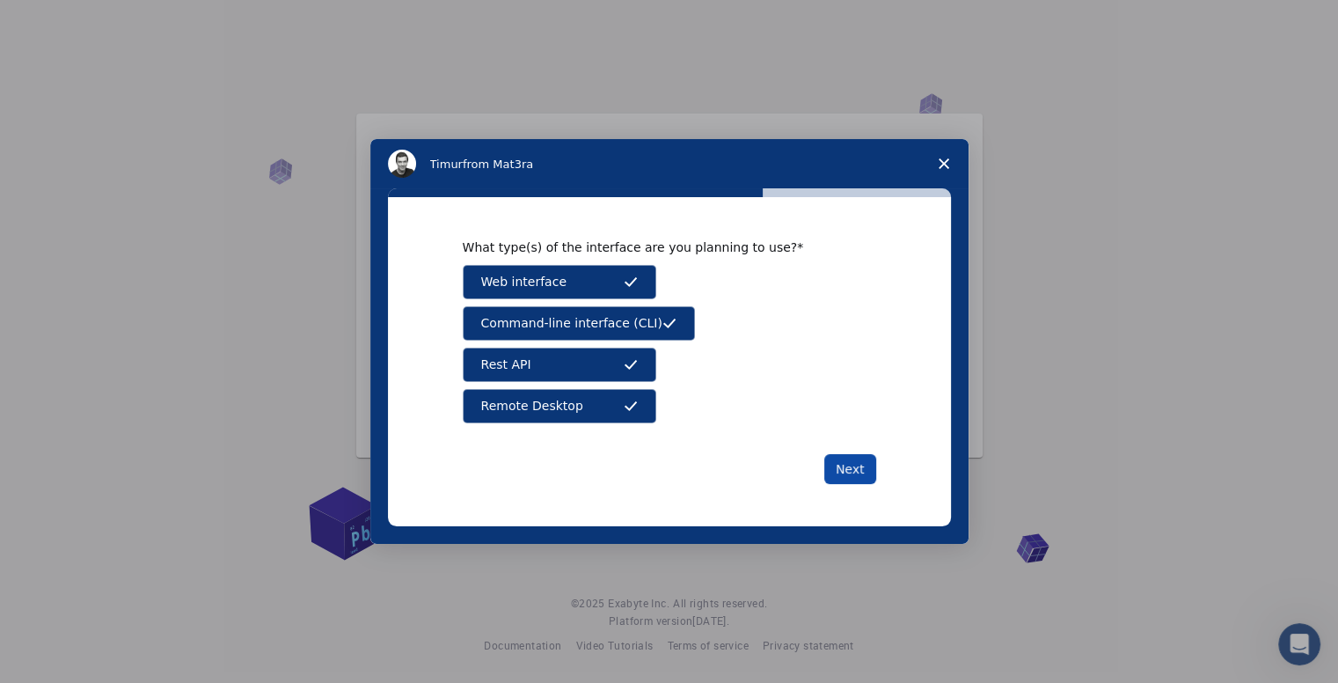
click at [841, 462] on button "Next" at bounding box center [850, 469] width 52 height 30
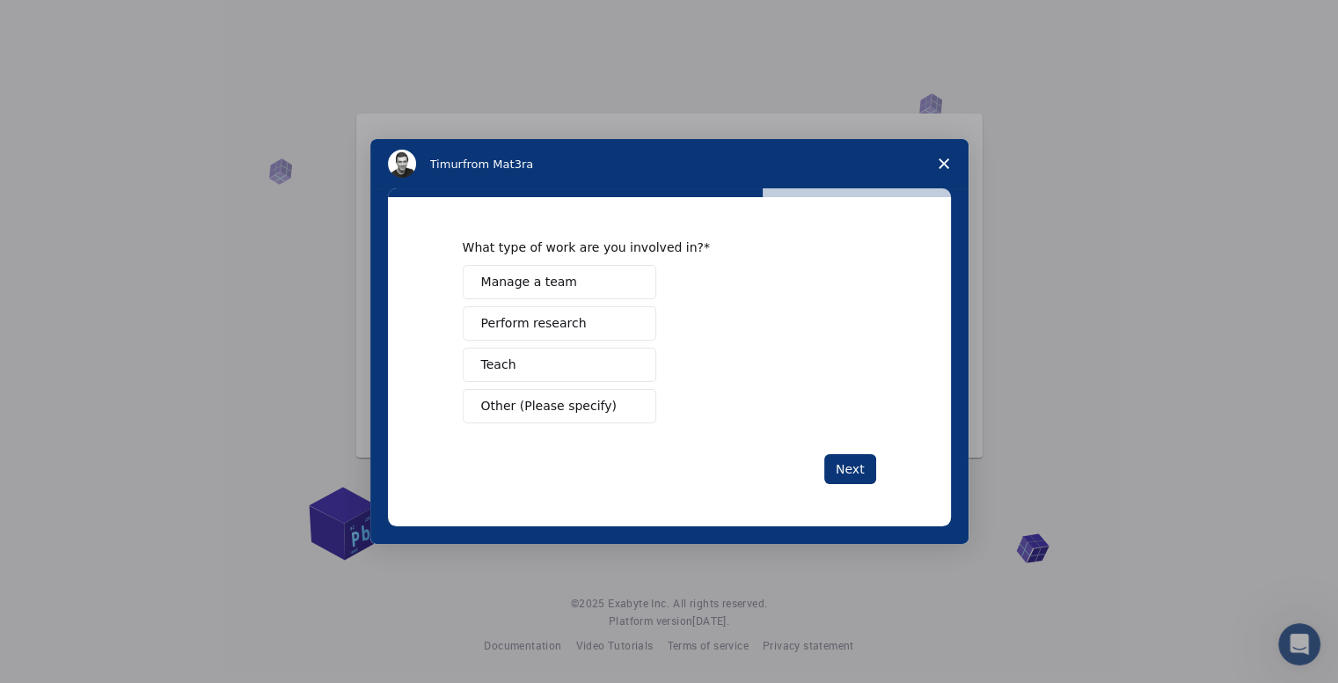
click at [562, 323] on span "Perform research" at bounding box center [534, 323] width 106 height 18
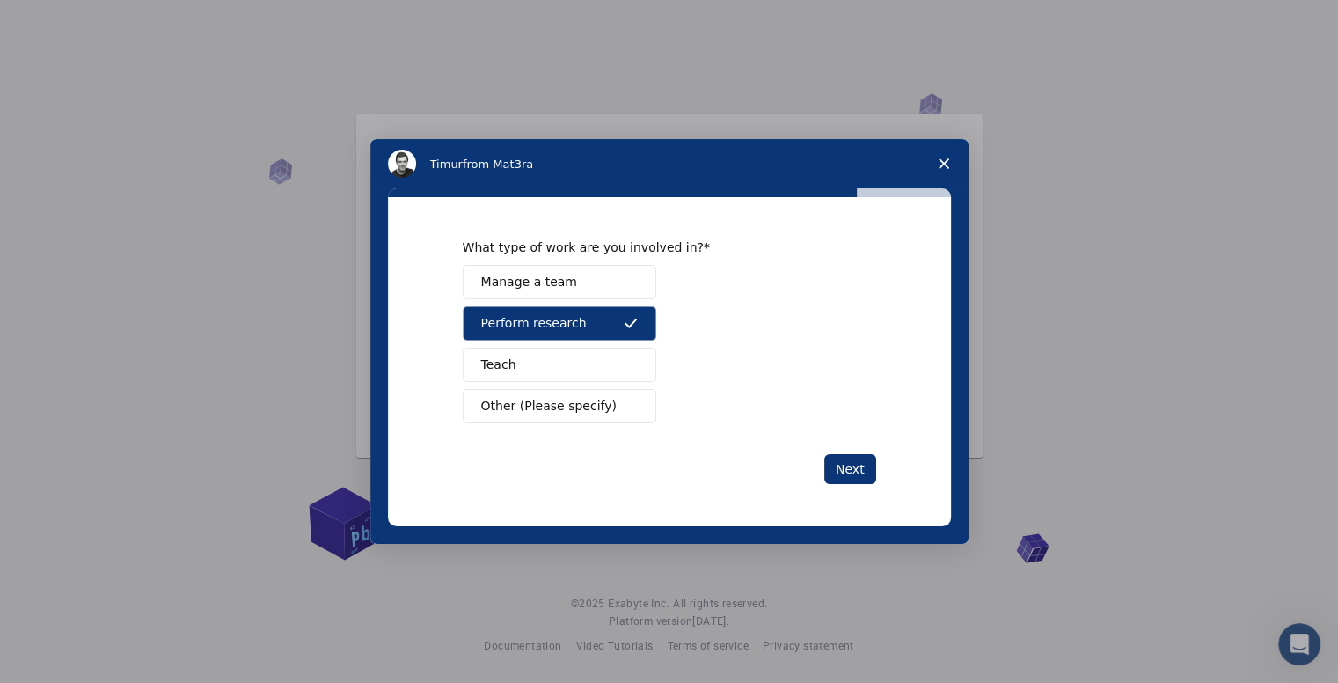
click at [556, 399] on span "Other (Please specify)" at bounding box center [548, 406] width 135 height 18
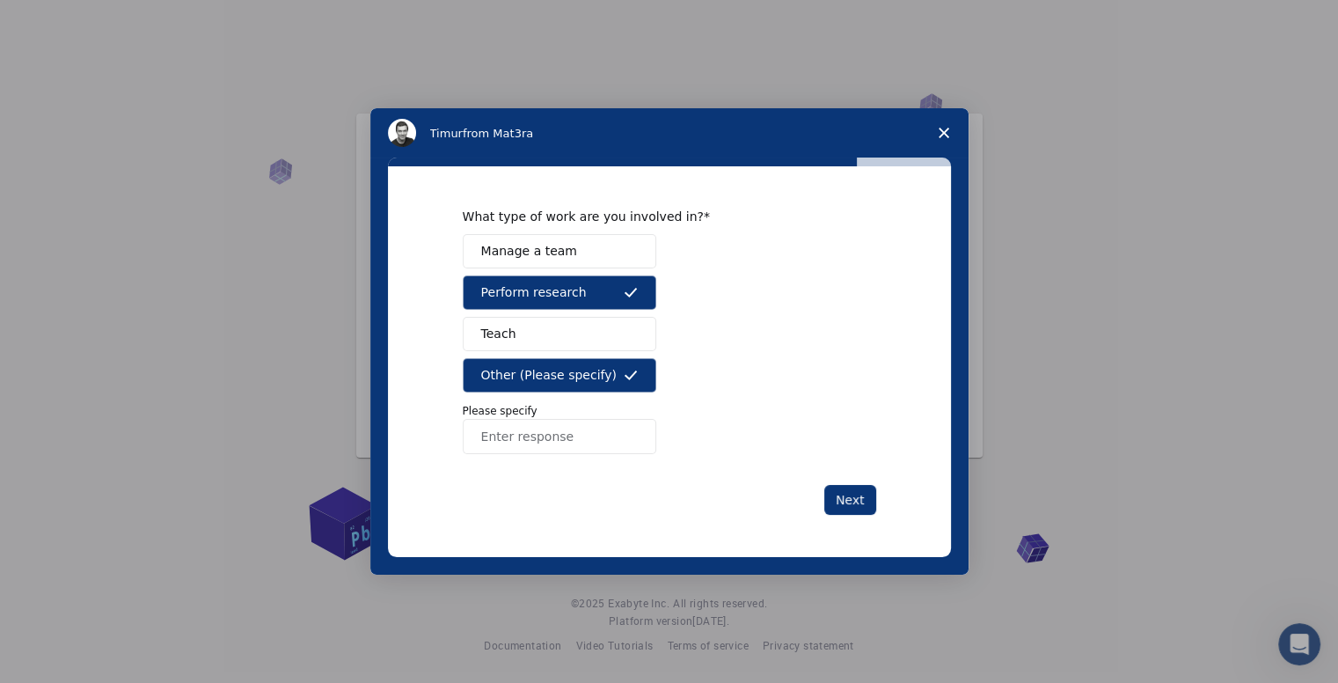
click at [542, 334] on button "Teach" at bounding box center [560, 334] width 194 height 34
click at [543, 366] on span "Other (Please specify)" at bounding box center [548, 375] width 135 height 18
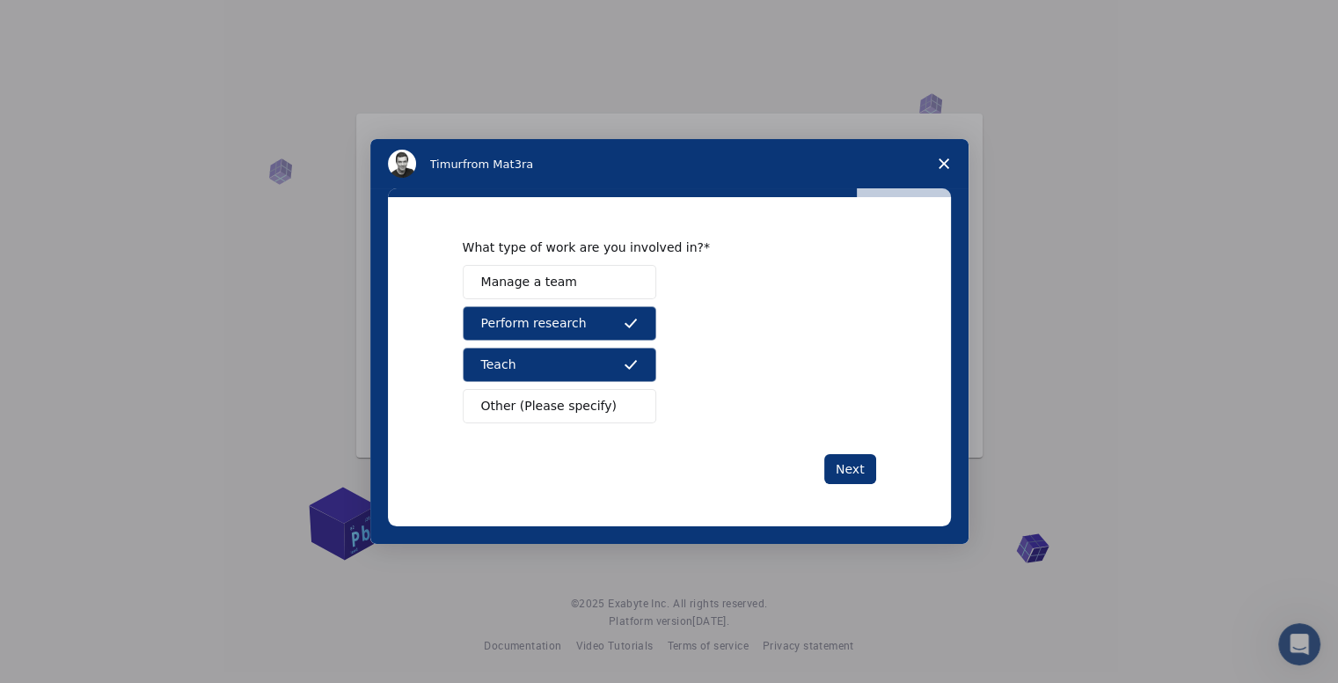
click at [565, 288] on span "Manage a team" at bounding box center [529, 282] width 96 height 18
click at [603, 360] on button "Teach" at bounding box center [560, 365] width 194 height 34
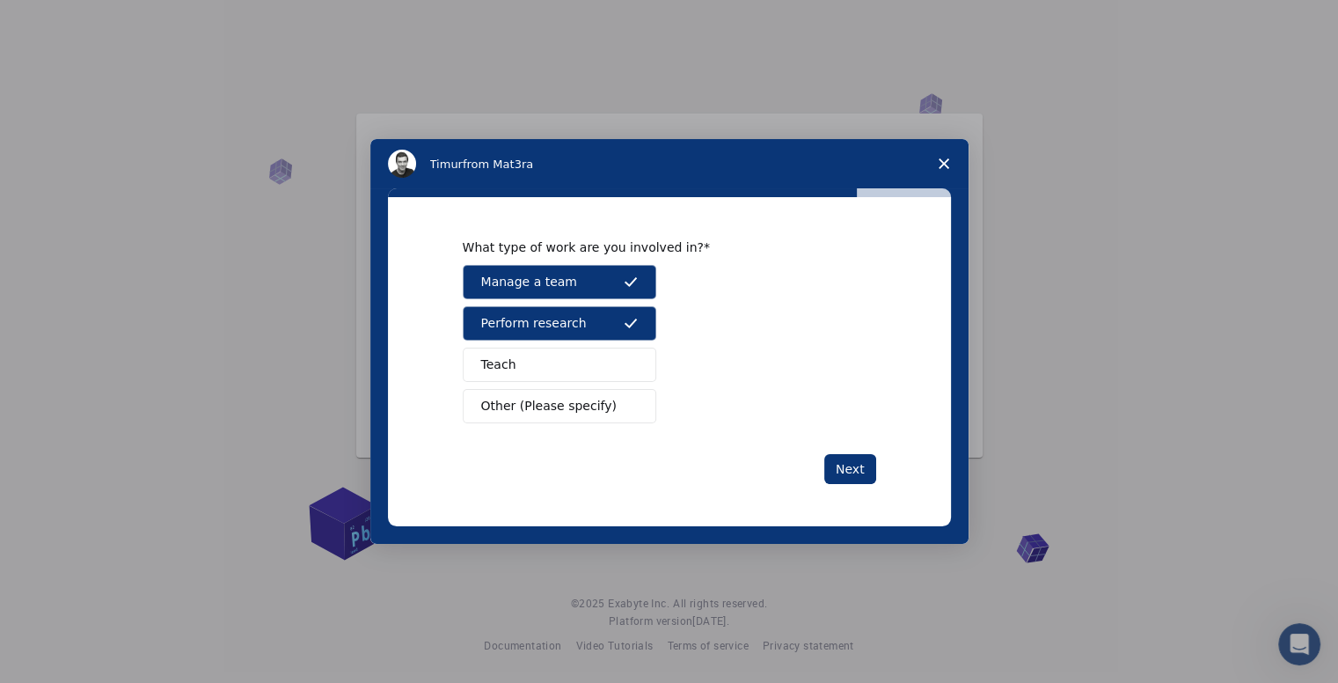
click at [605, 297] on button "Manage a team" at bounding box center [560, 282] width 194 height 34
click at [582, 363] on button "Teach" at bounding box center [560, 365] width 194 height 34
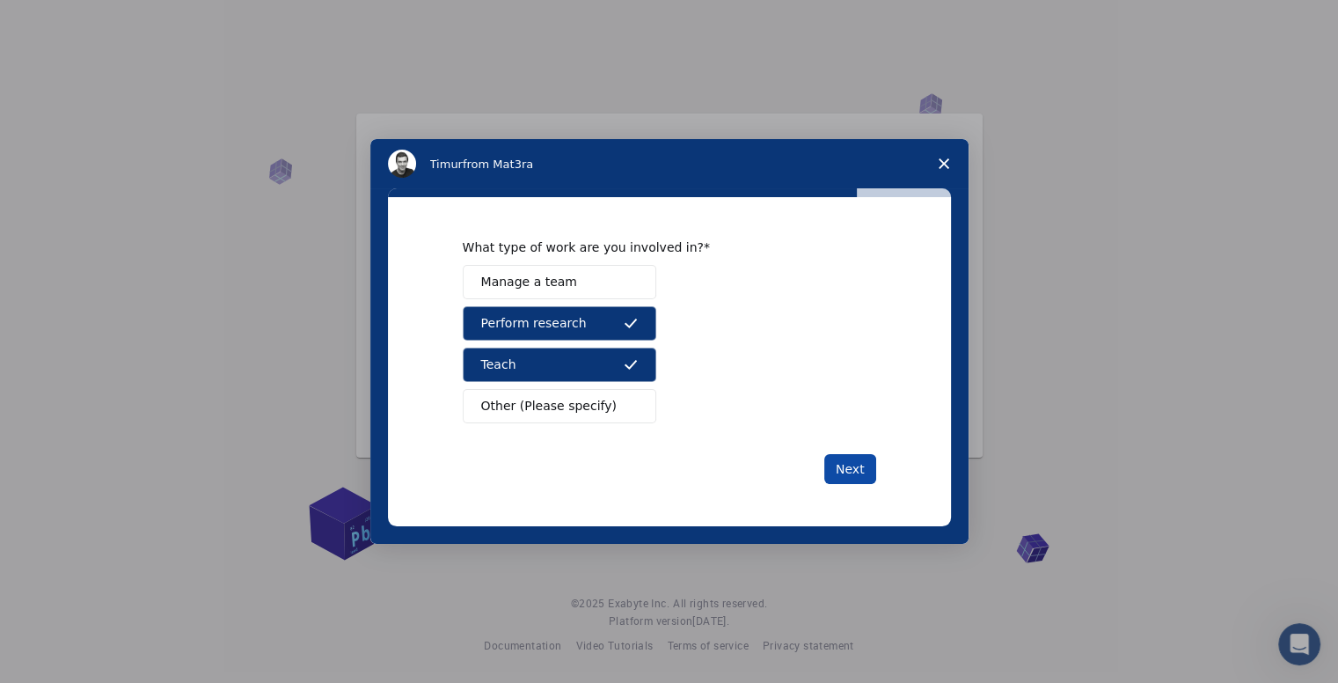
click at [861, 459] on button "Next" at bounding box center [850, 469] width 52 height 30
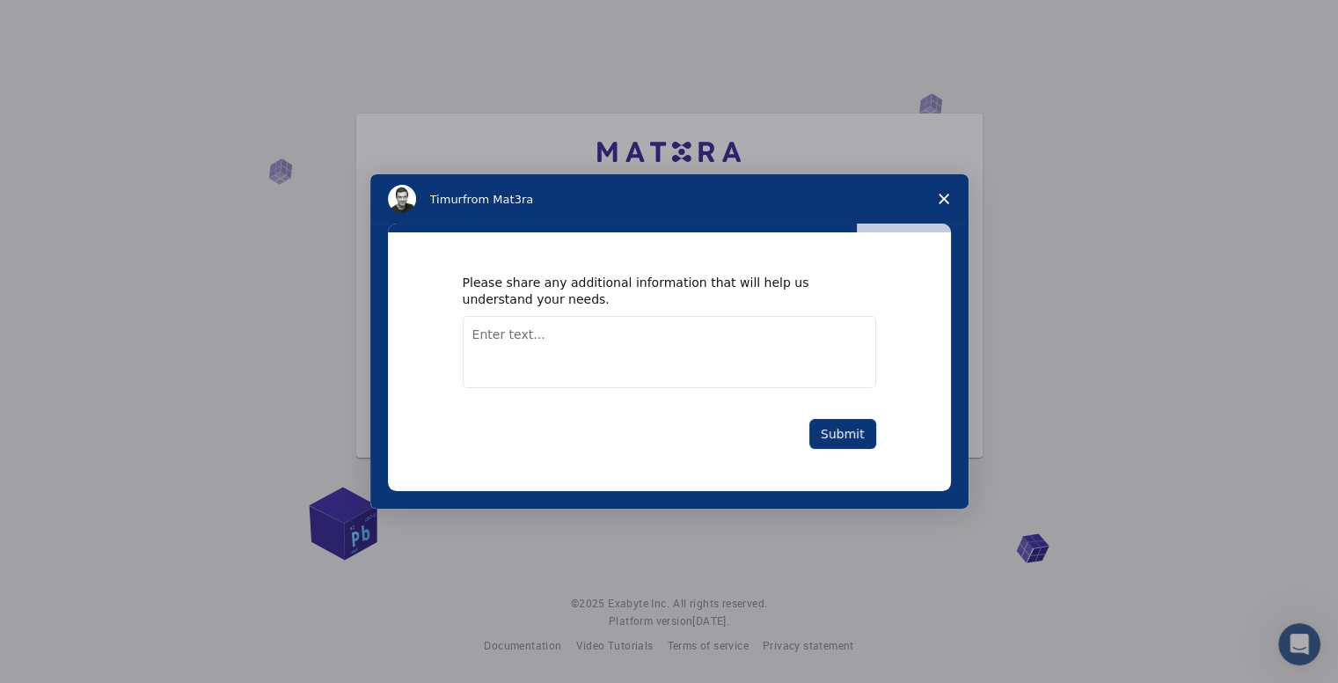
click at [669, 333] on textarea "Enter text..." at bounding box center [670, 352] width 414 height 72
type textarea "I mainly want to perform computational material research."
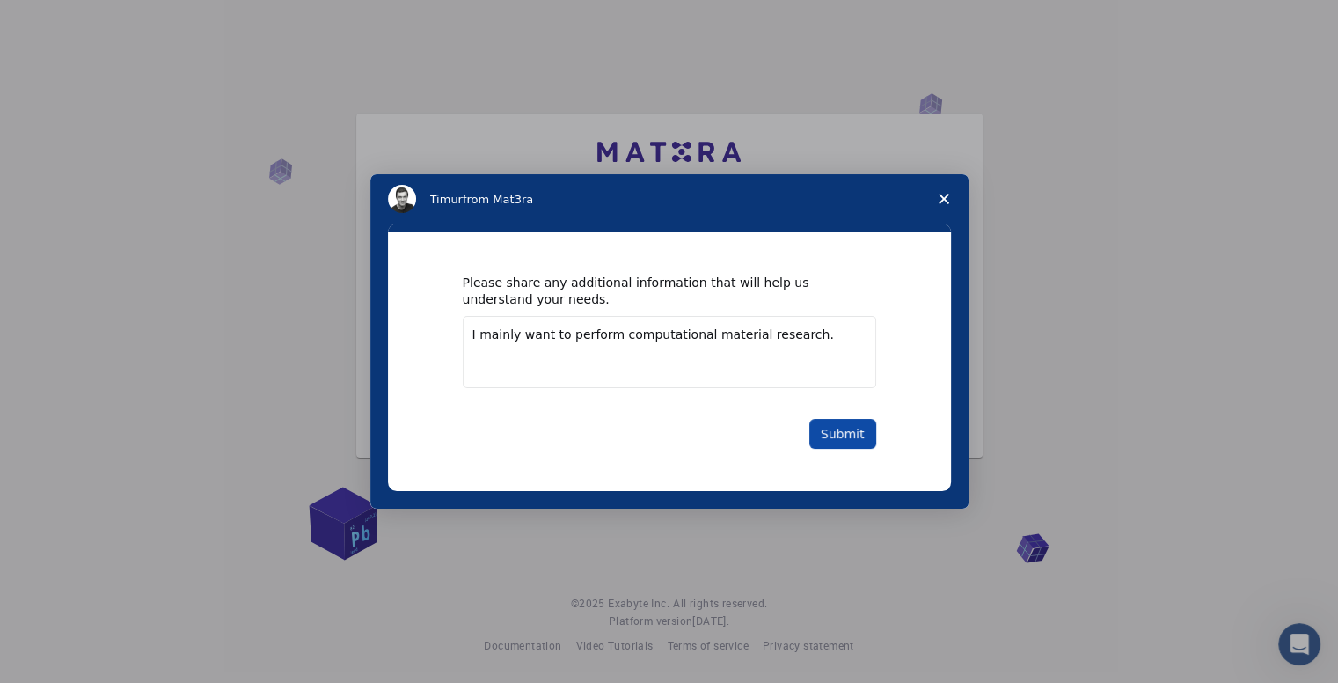
click at [838, 435] on button "Submit" at bounding box center [842, 434] width 67 height 30
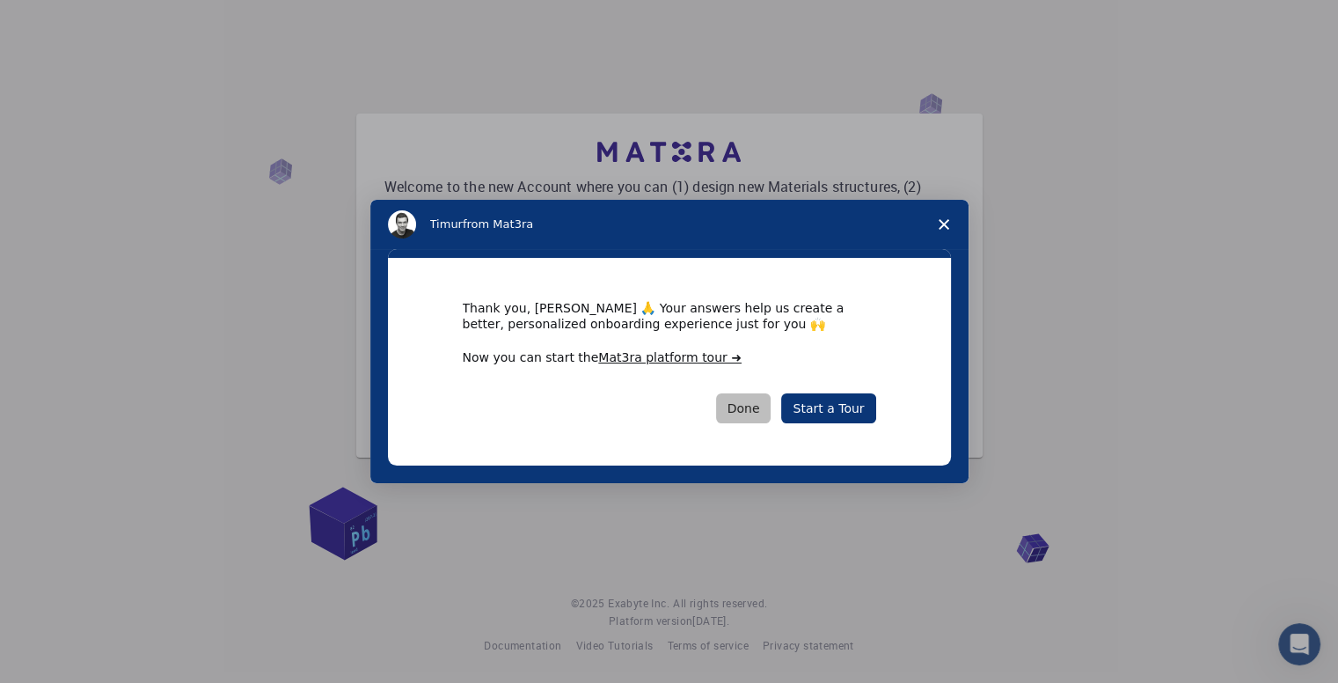
click at [749, 405] on button "Done" at bounding box center [743, 408] width 55 height 30
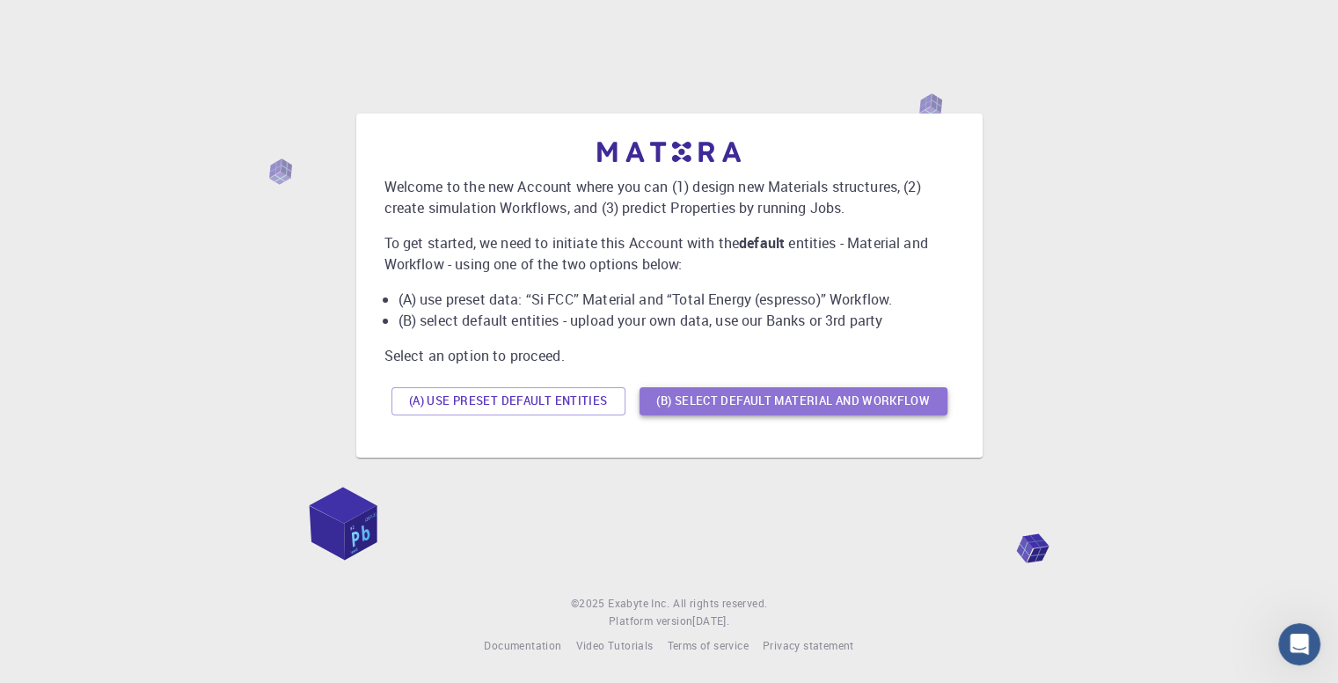
click at [711, 403] on button "(B) Select default material and workflow" at bounding box center [794, 401] width 308 height 28
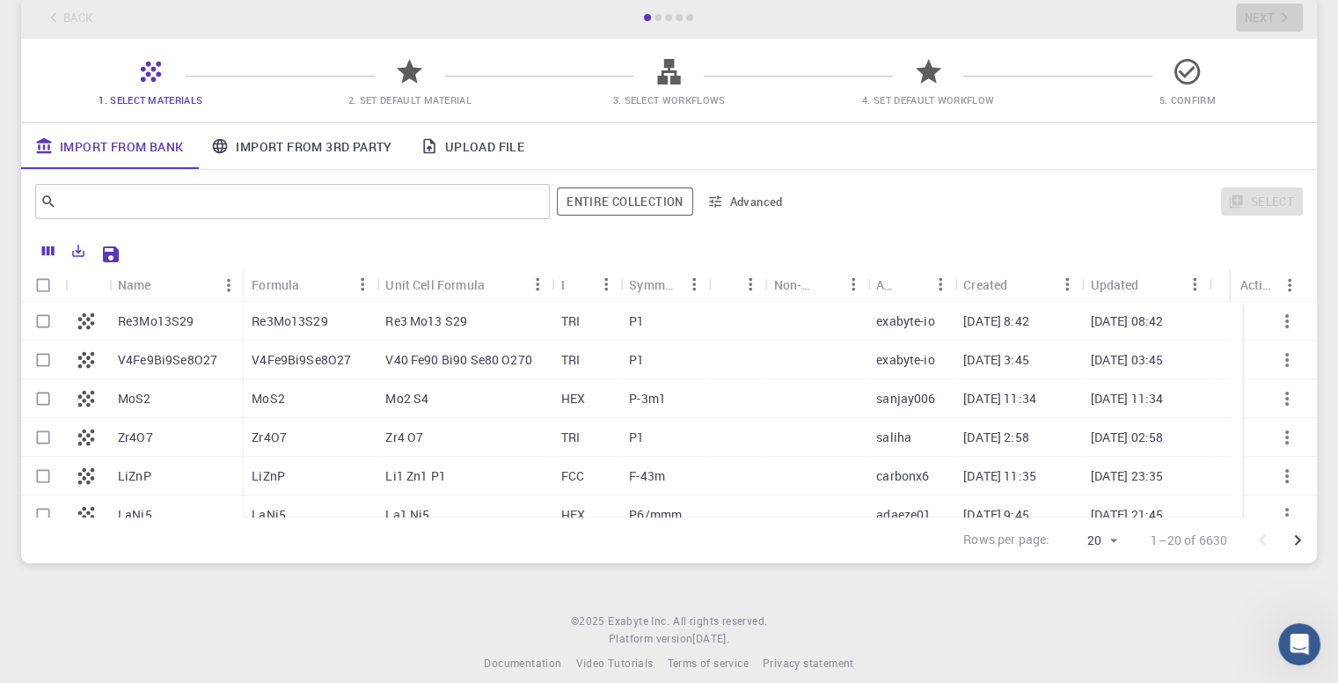
scroll to position [114, 0]
click at [52, 399] on input "Select row" at bounding box center [42, 400] width 33 height 33
checkbox input "true"
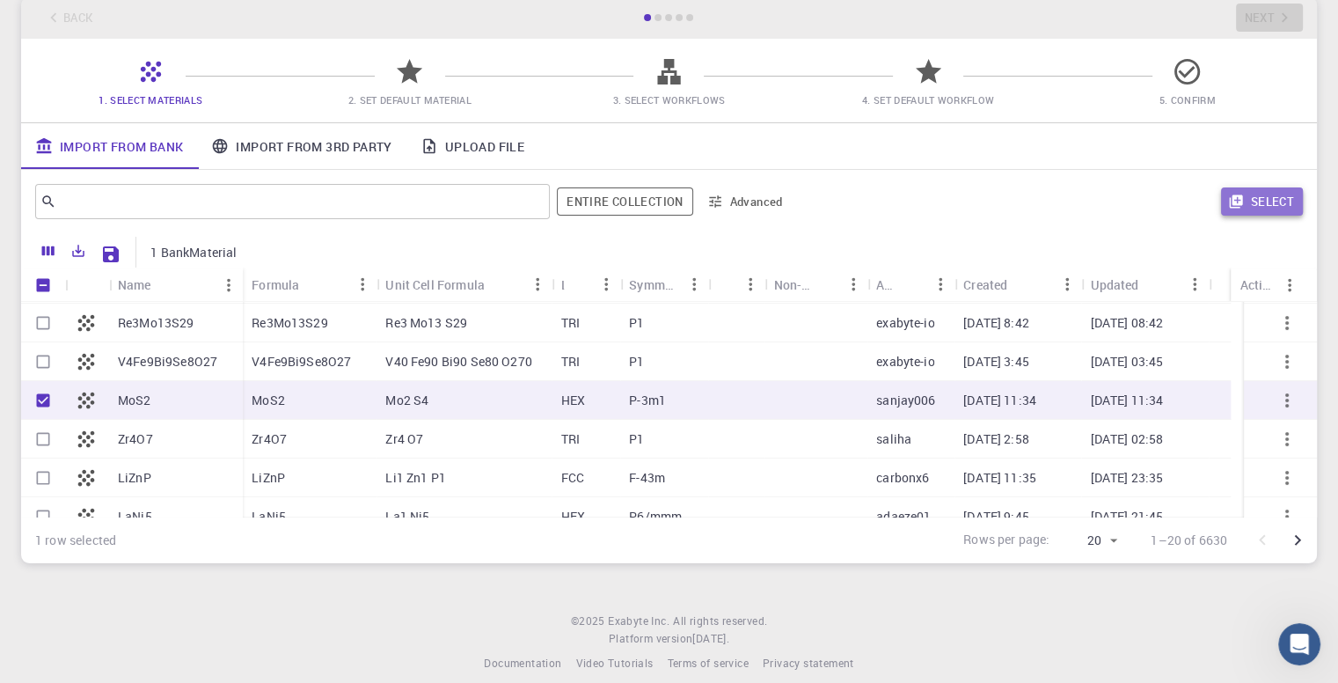
click at [1252, 207] on button "Select" at bounding box center [1262, 201] width 82 height 28
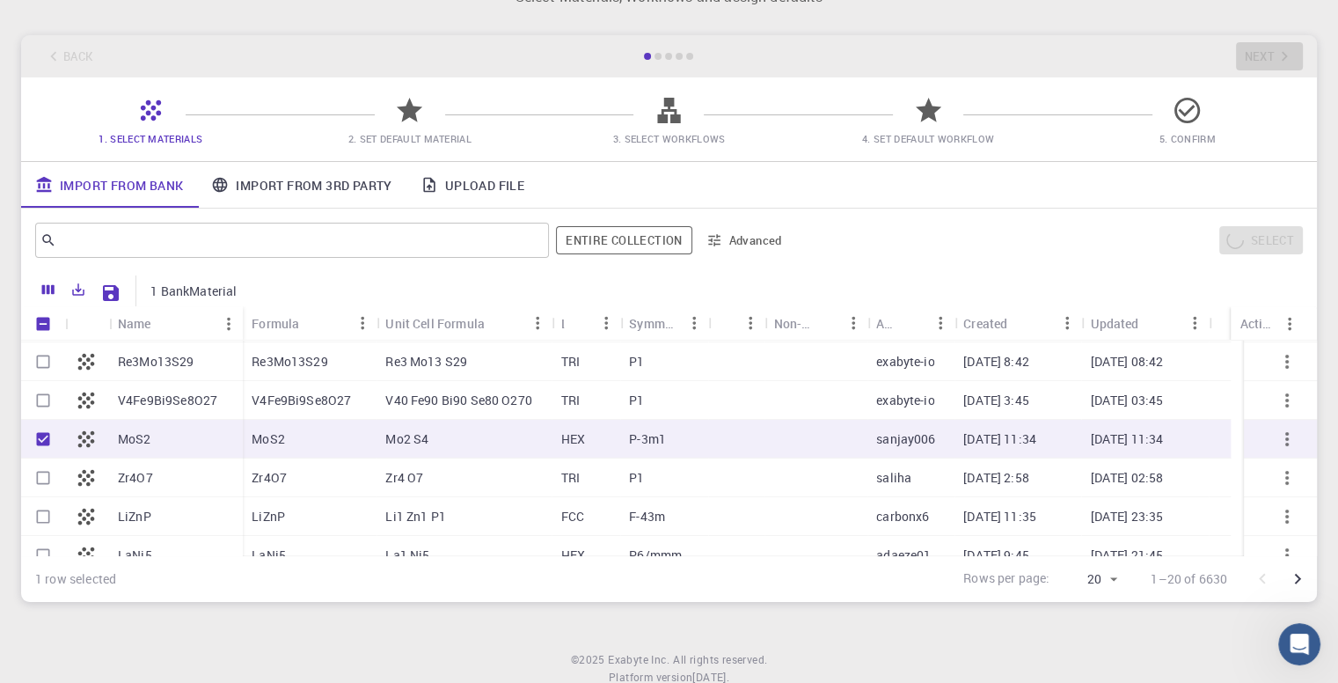
scroll to position [0, 0]
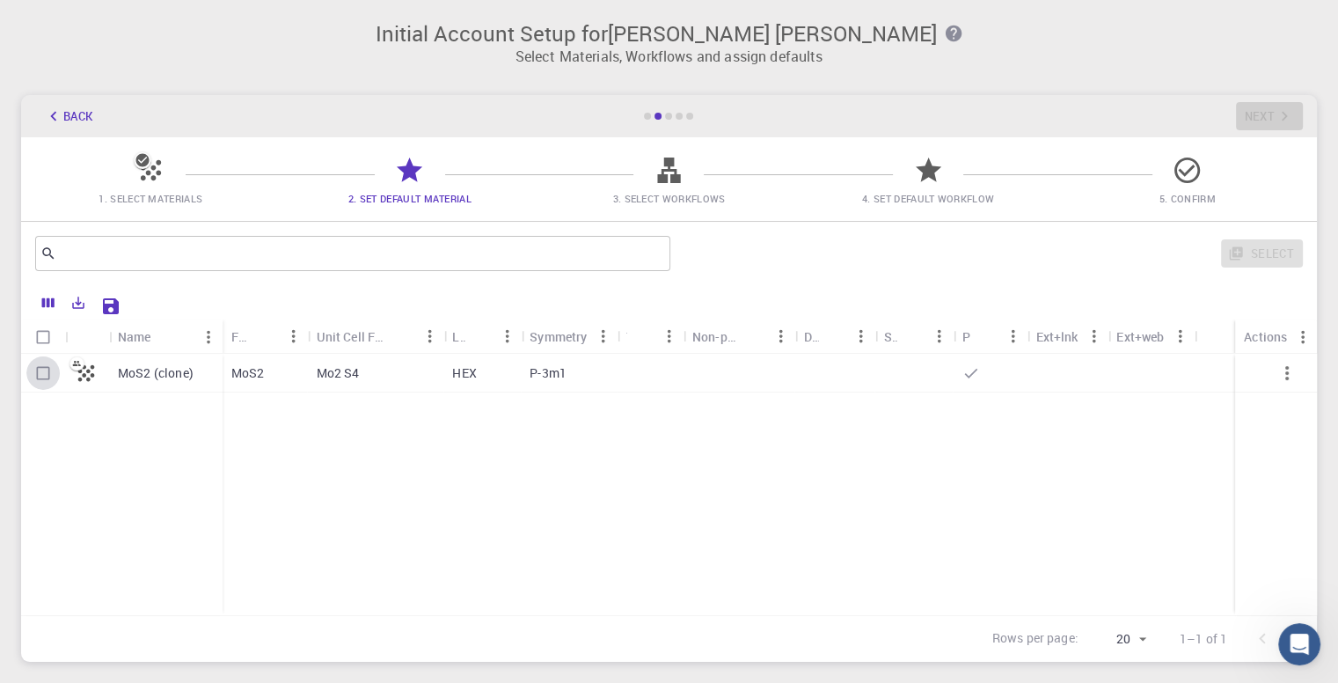
click at [45, 376] on input "Select row" at bounding box center [42, 372] width 33 height 33
checkbox input "true"
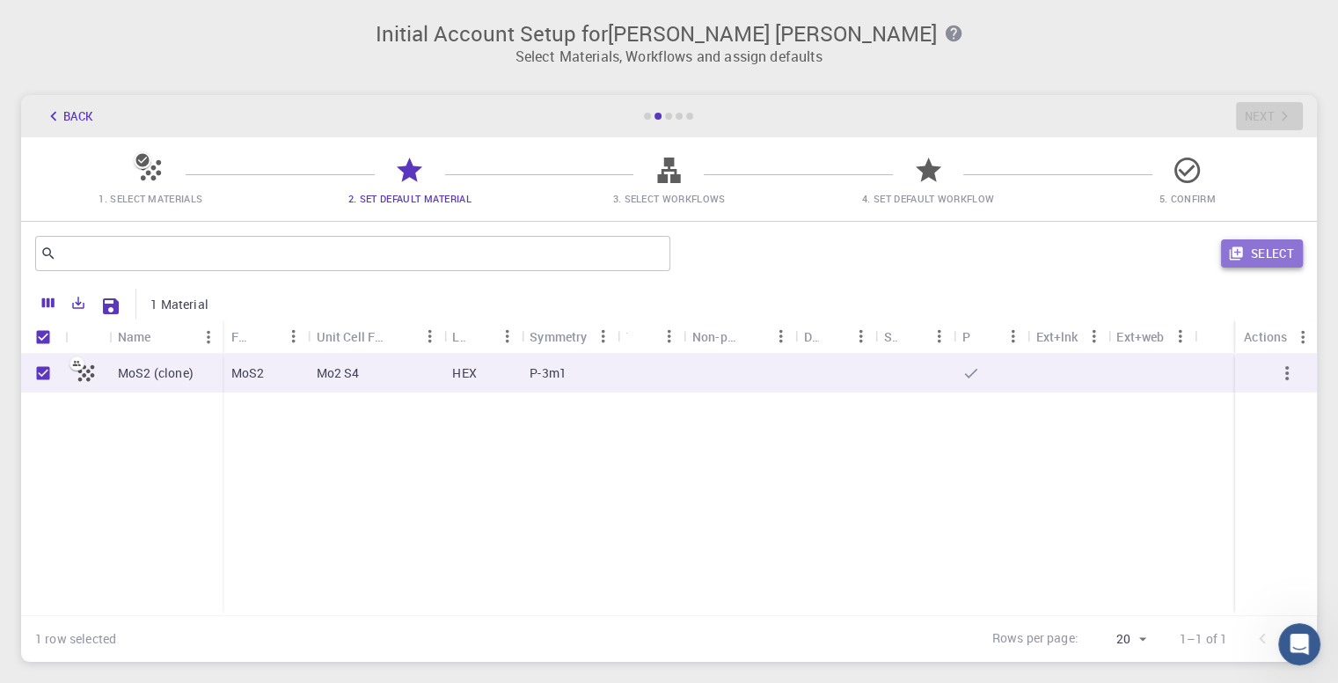
click at [1278, 253] on button "Select" at bounding box center [1262, 253] width 82 height 28
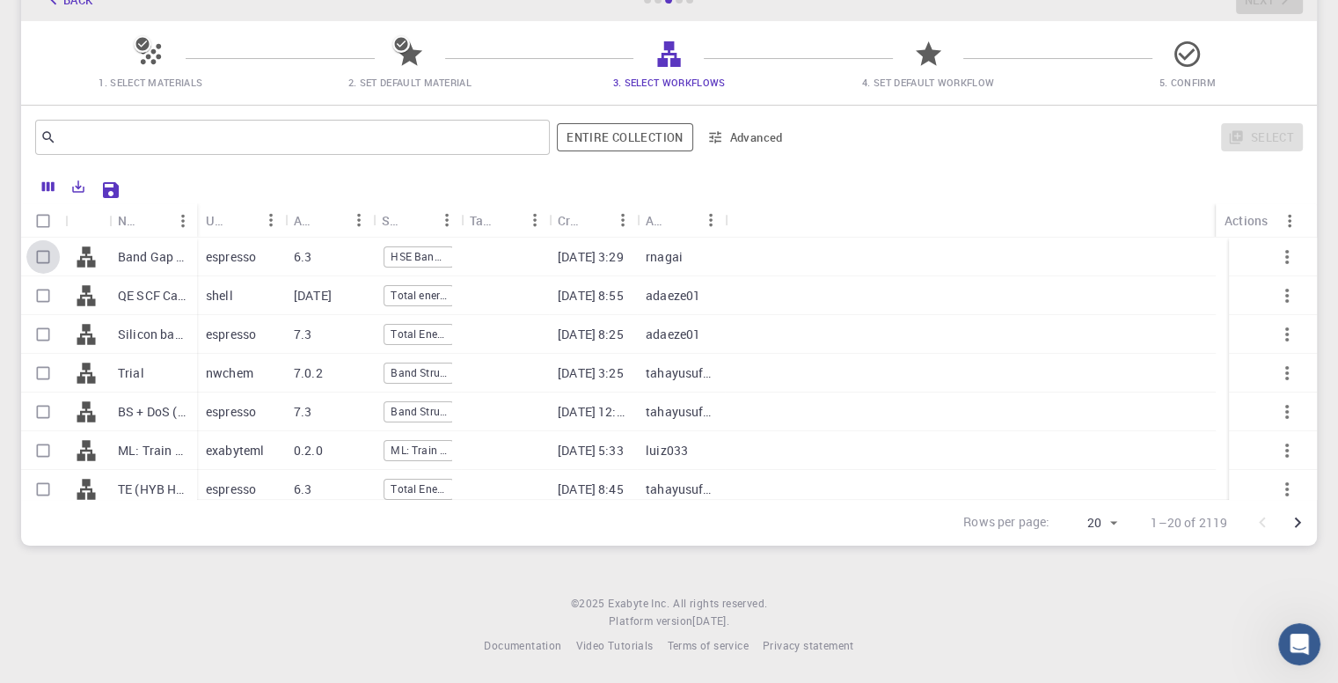
click at [39, 258] on input "Select row" at bounding box center [42, 256] width 33 height 33
checkbox input "true"
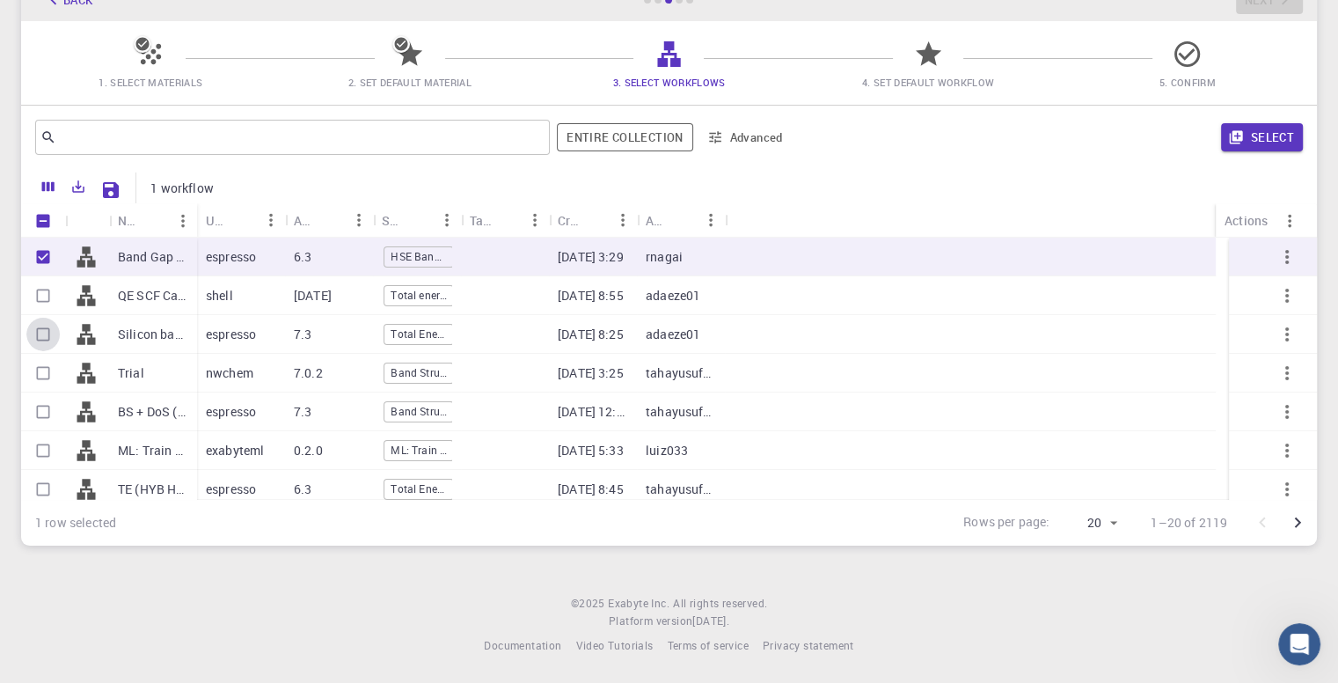
click at [47, 333] on input "Select row" at bounding box center [42, 334] width 33 height 33
checkbox input "true"
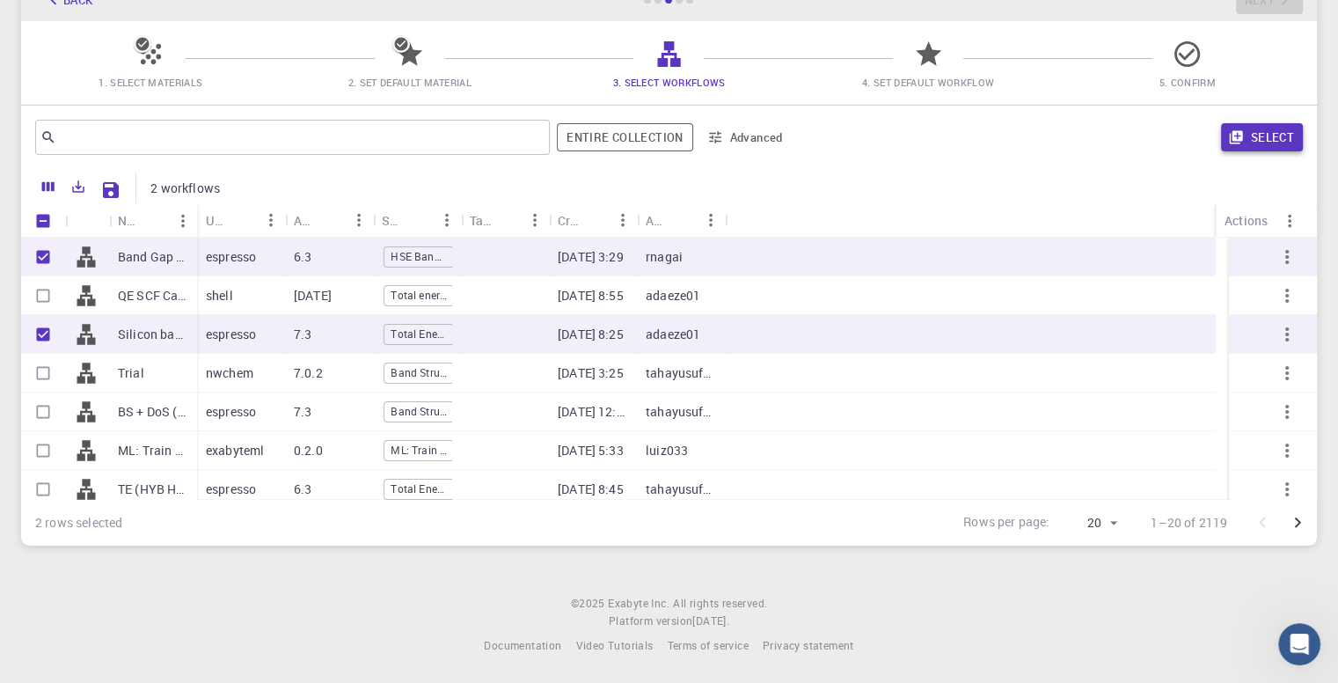
click at [1256, 147] on button "Select" at bounding box center [1262, 137] width 82 height 28
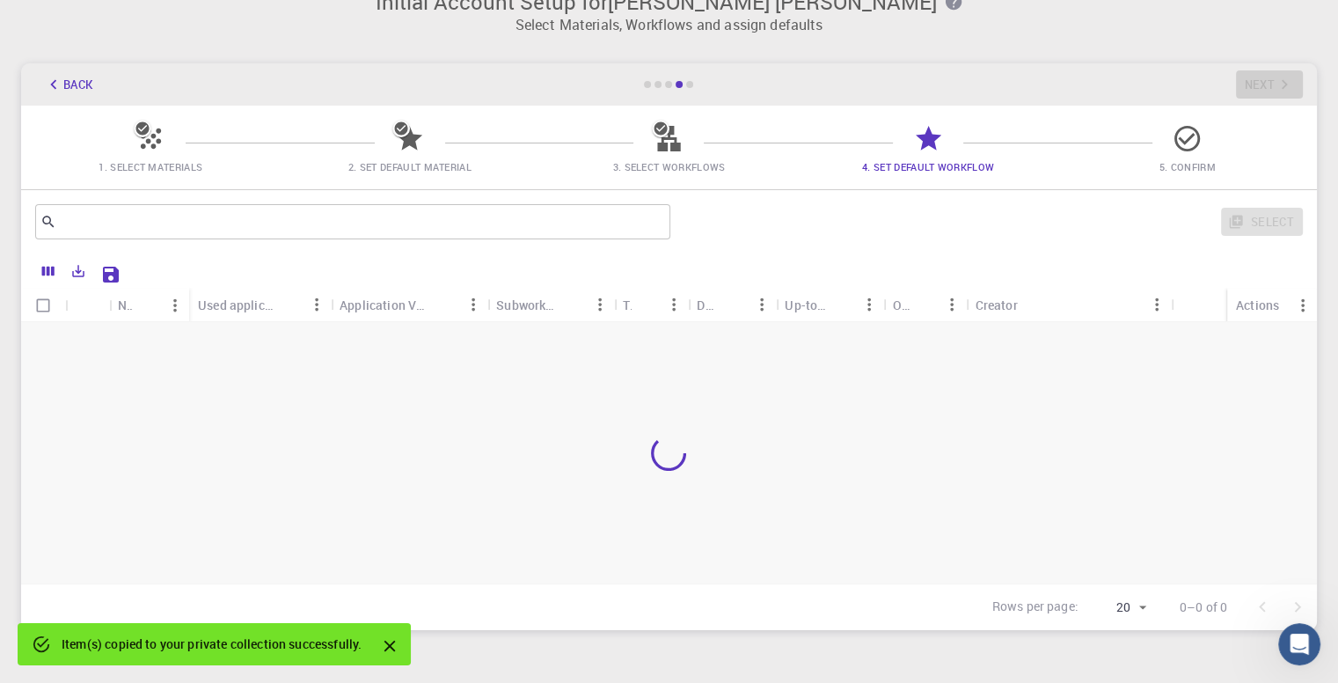
scroll to position [21, 0]
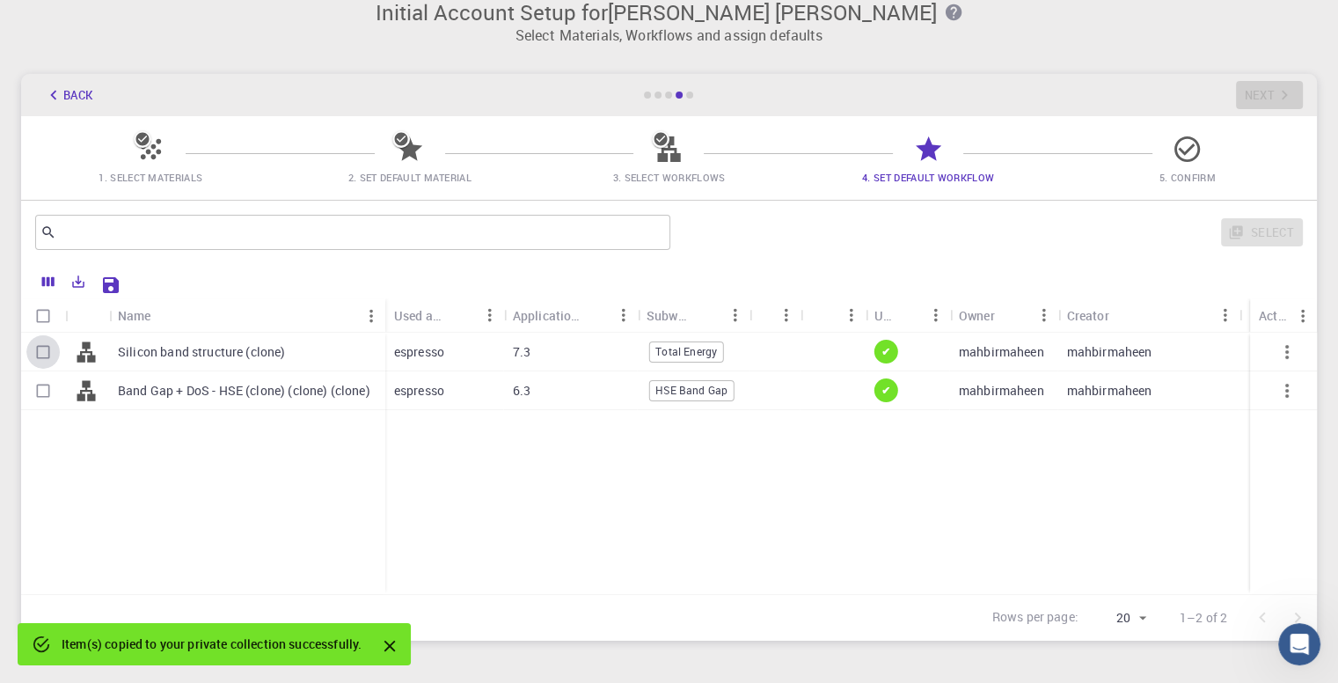
click at [38, 348] on input "Select row" at bounding box center [42, 351] width 33 height 33
checkbox input "true"
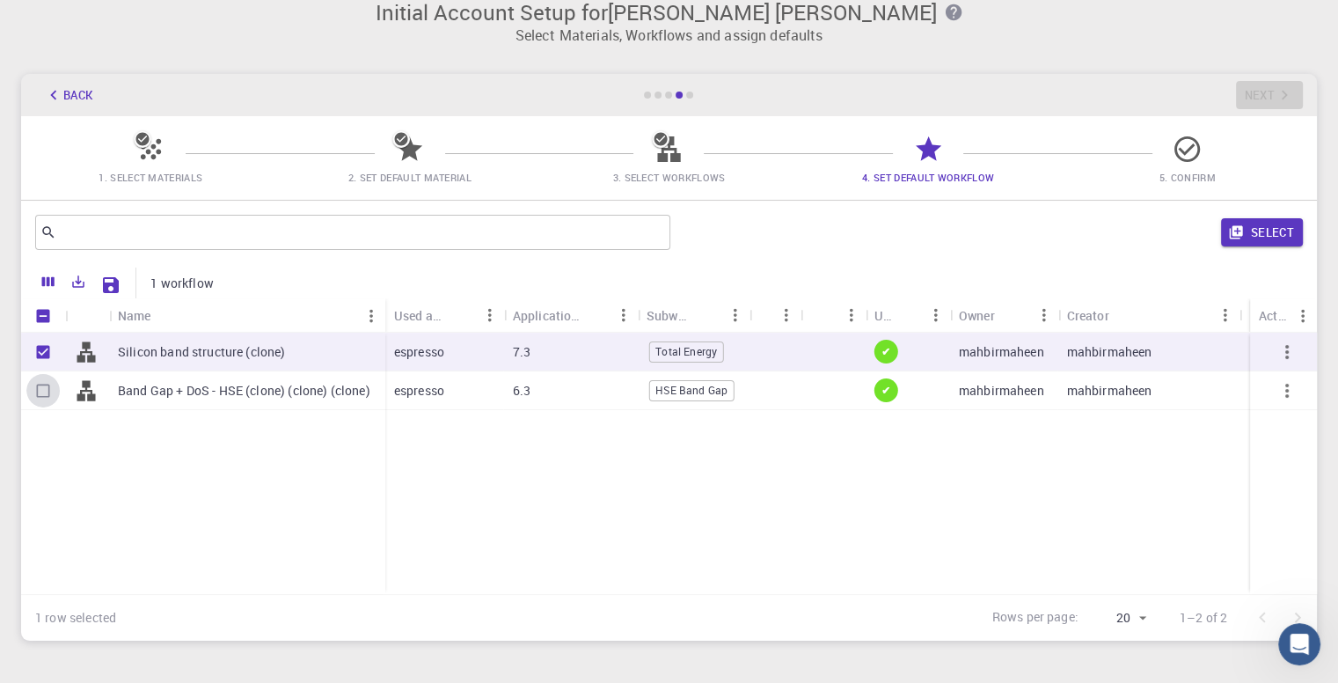
click at [39, 384] on input "Select row" at bounding box center [42, 390] width 33 height 33
checkbox input "true"
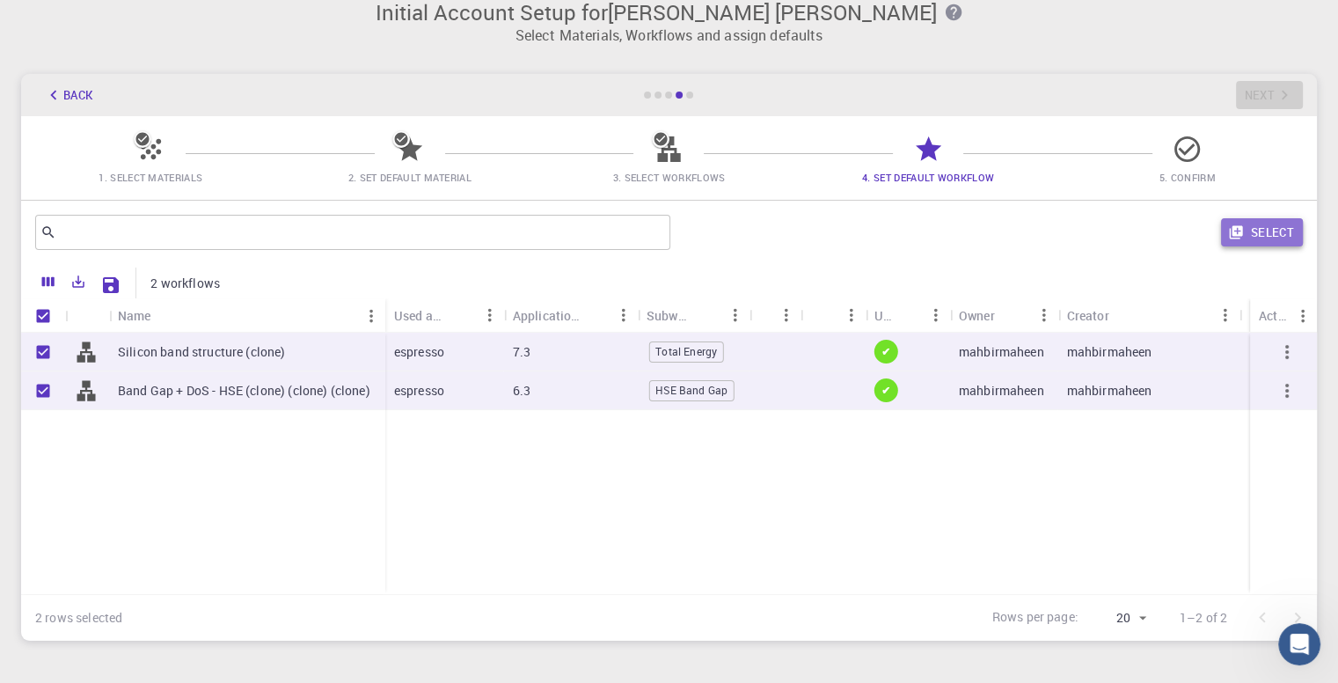
click at [1231, 236] on icon "button" at bounding box center [1235, 232] width 13 height 13
checkbox input "false"
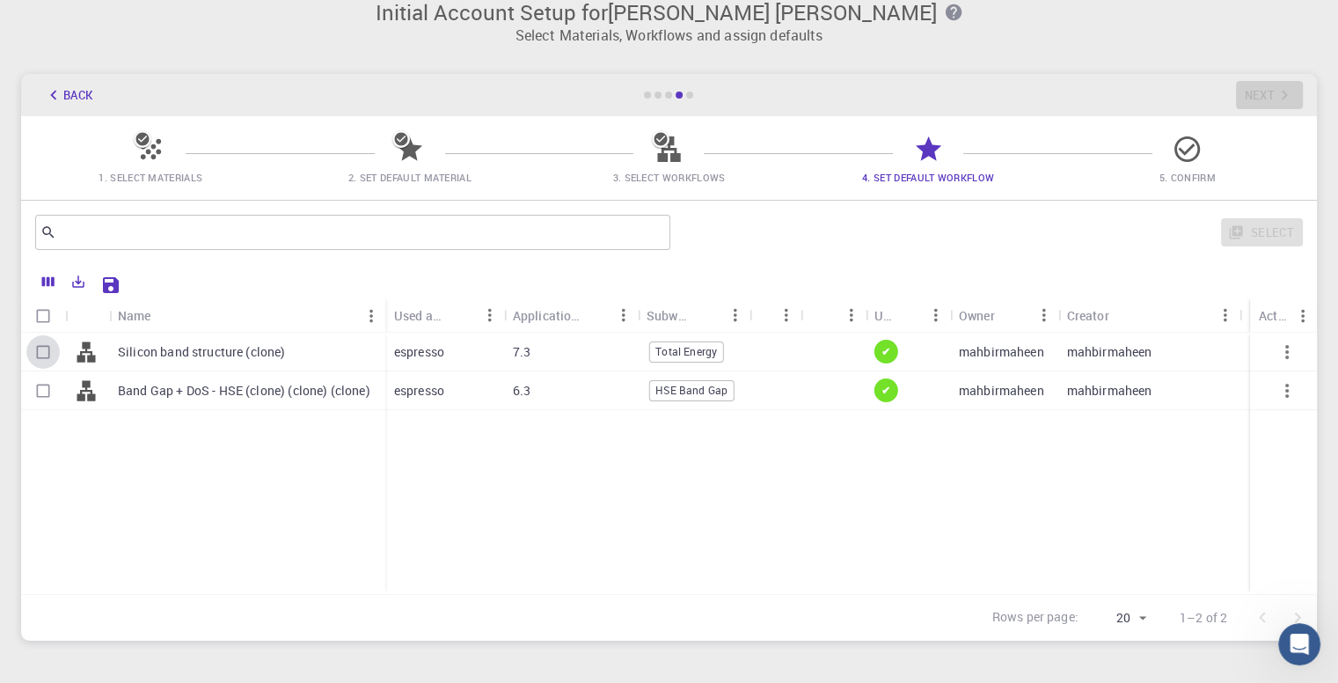
click at [31, 355] on input "Select row" at bounding box center [42, 351] width 33 height 33
checkbox input "true"
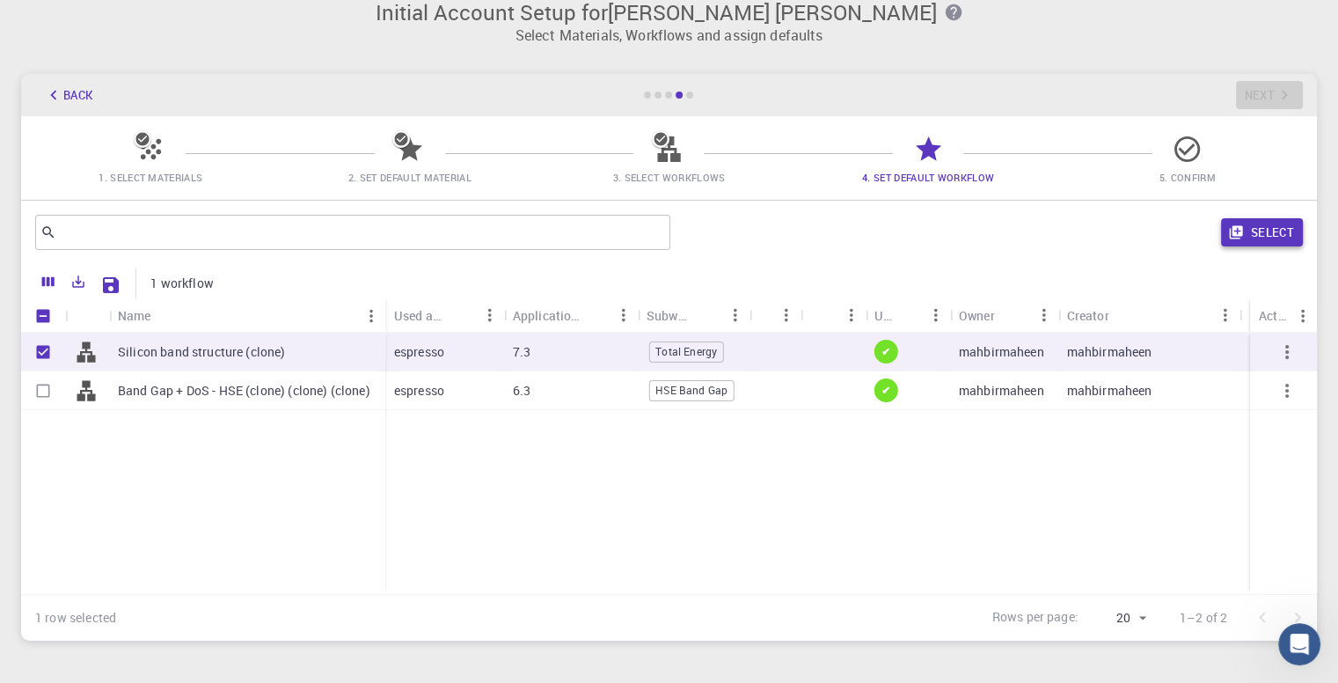
click at [1241, 239] on icon "button" at bounding box center [1236, 232] width 16 height 16
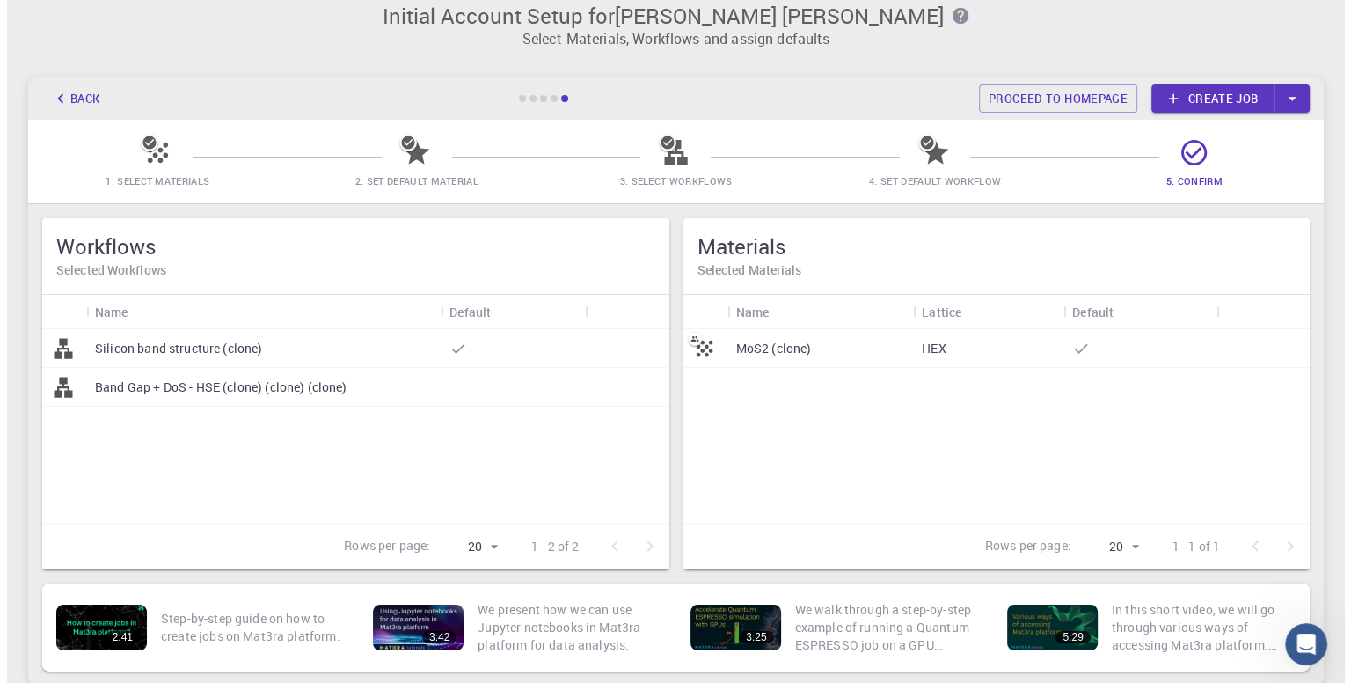
scroll to position [0, 0]
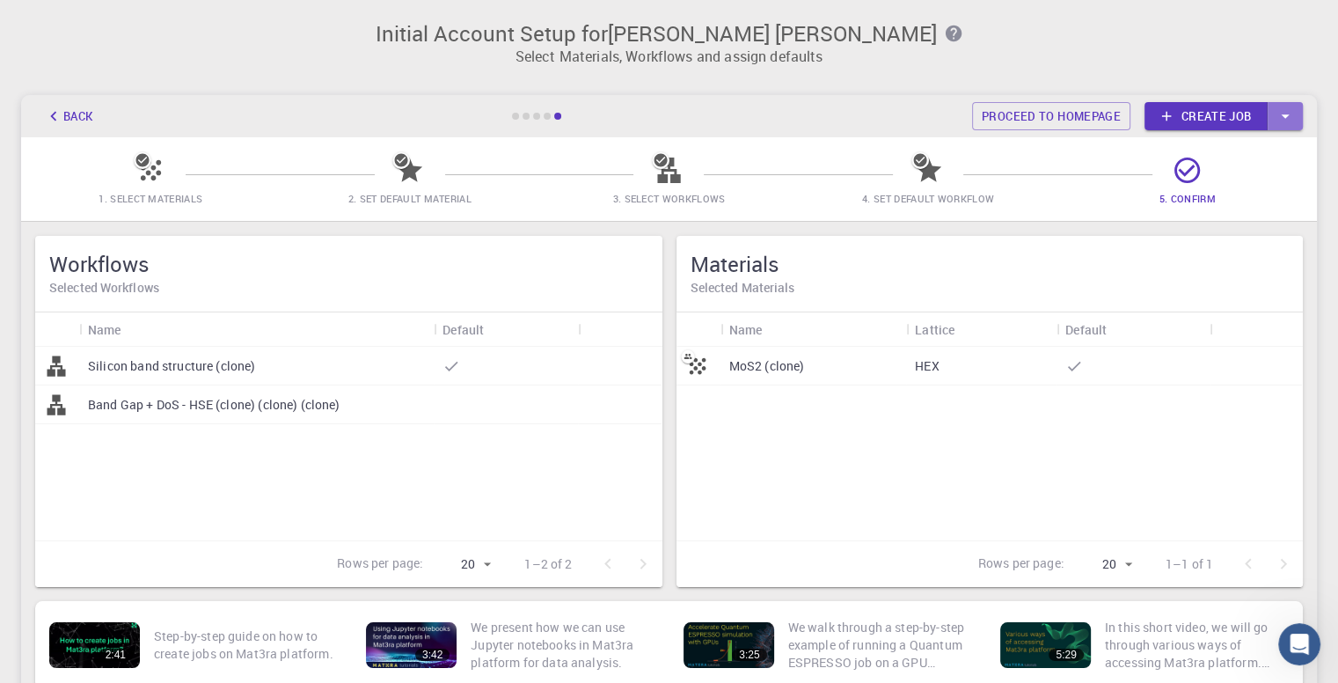
click at [1285, 123] on icon "button" at bounding box center [1285, 115] width 19 height 19
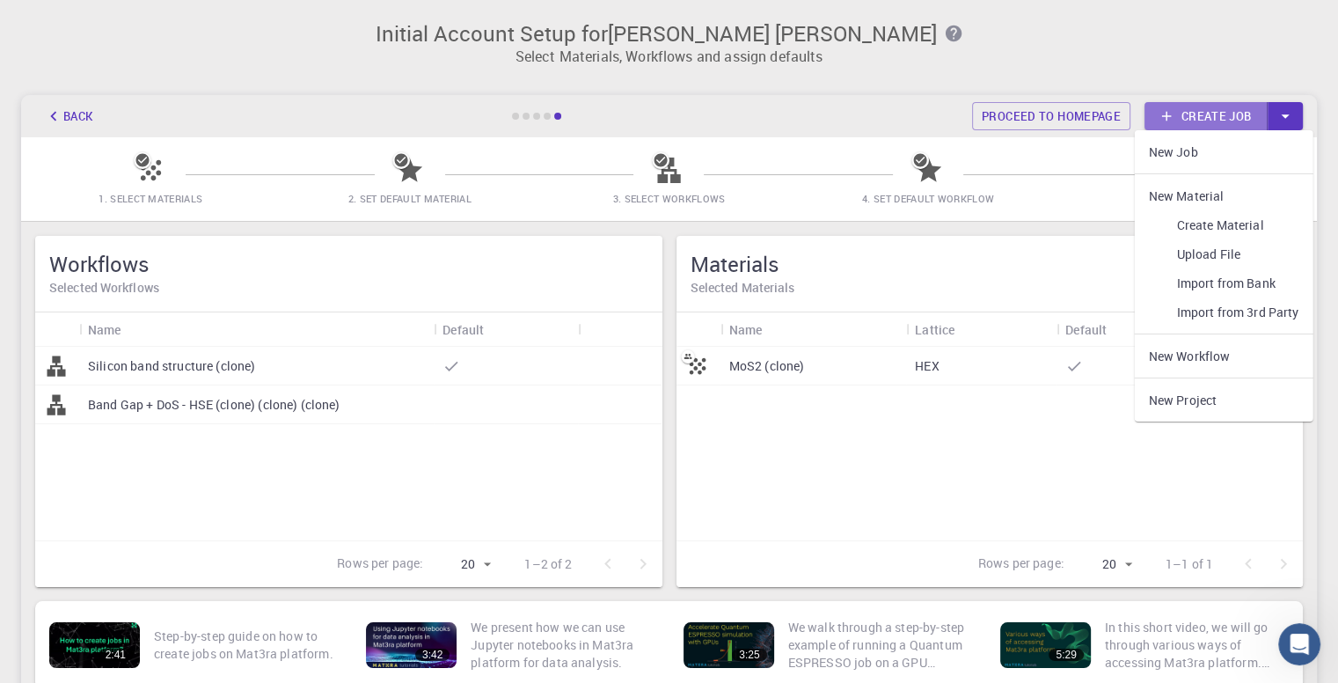
click at [1212, 123] on link "Create job" at bounding box center [1206, 116] width 123 height 28
